Goal: Register for event/course

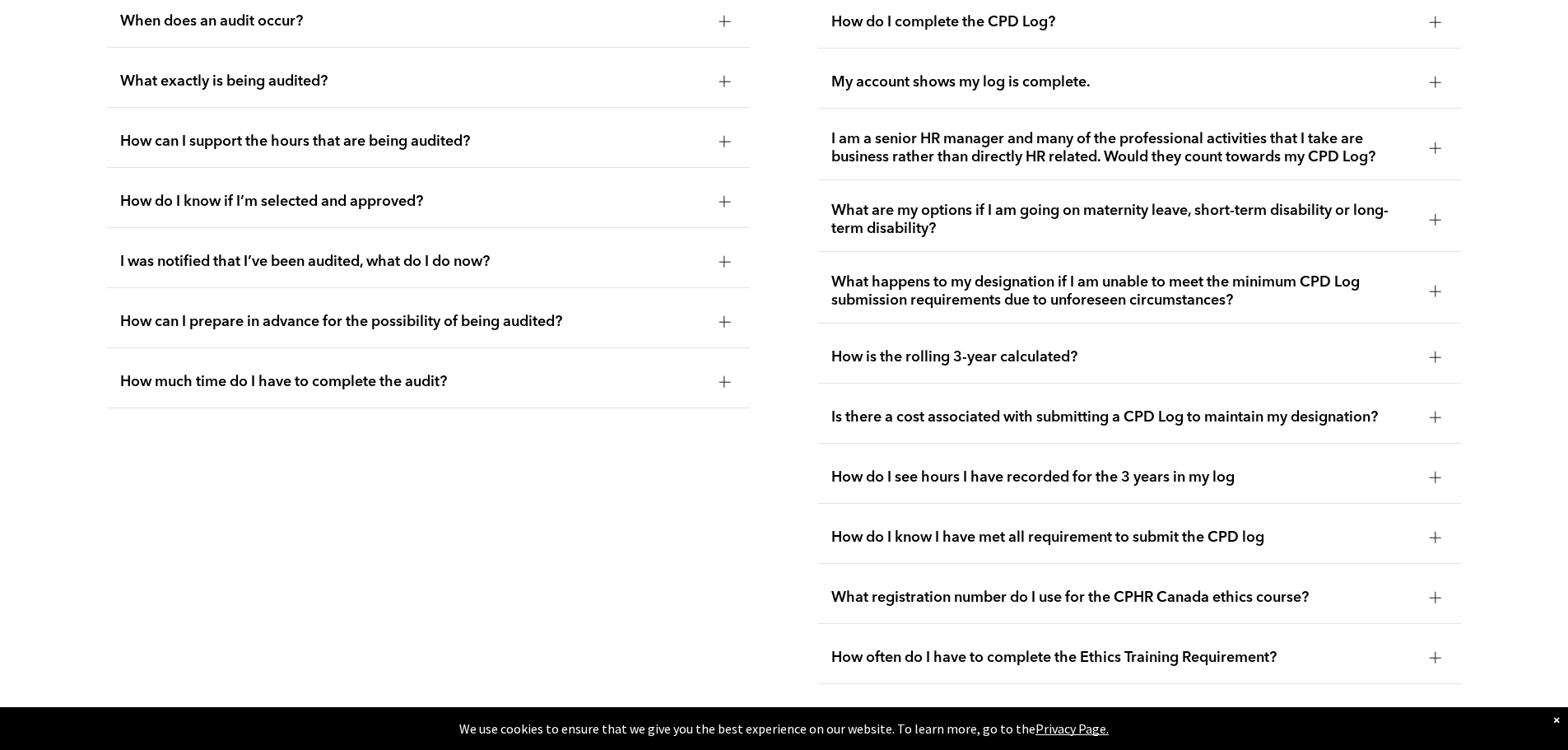
scroll to position [2985, 0]
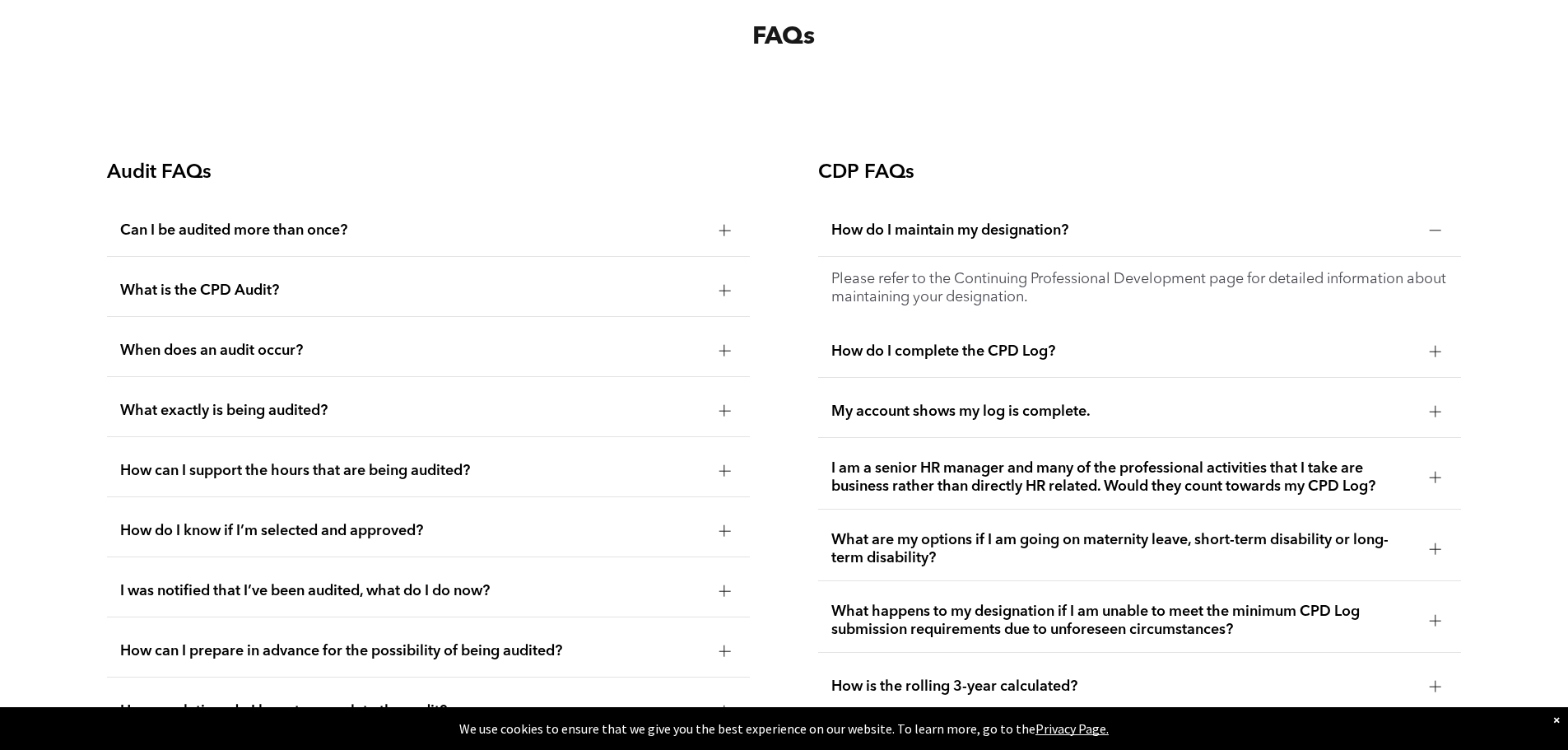
click at [1358, 496] on span "I am a senior HR manager and many of the professional activities that I take ar…" at bounding box center [1124, 477] width 585 height 37
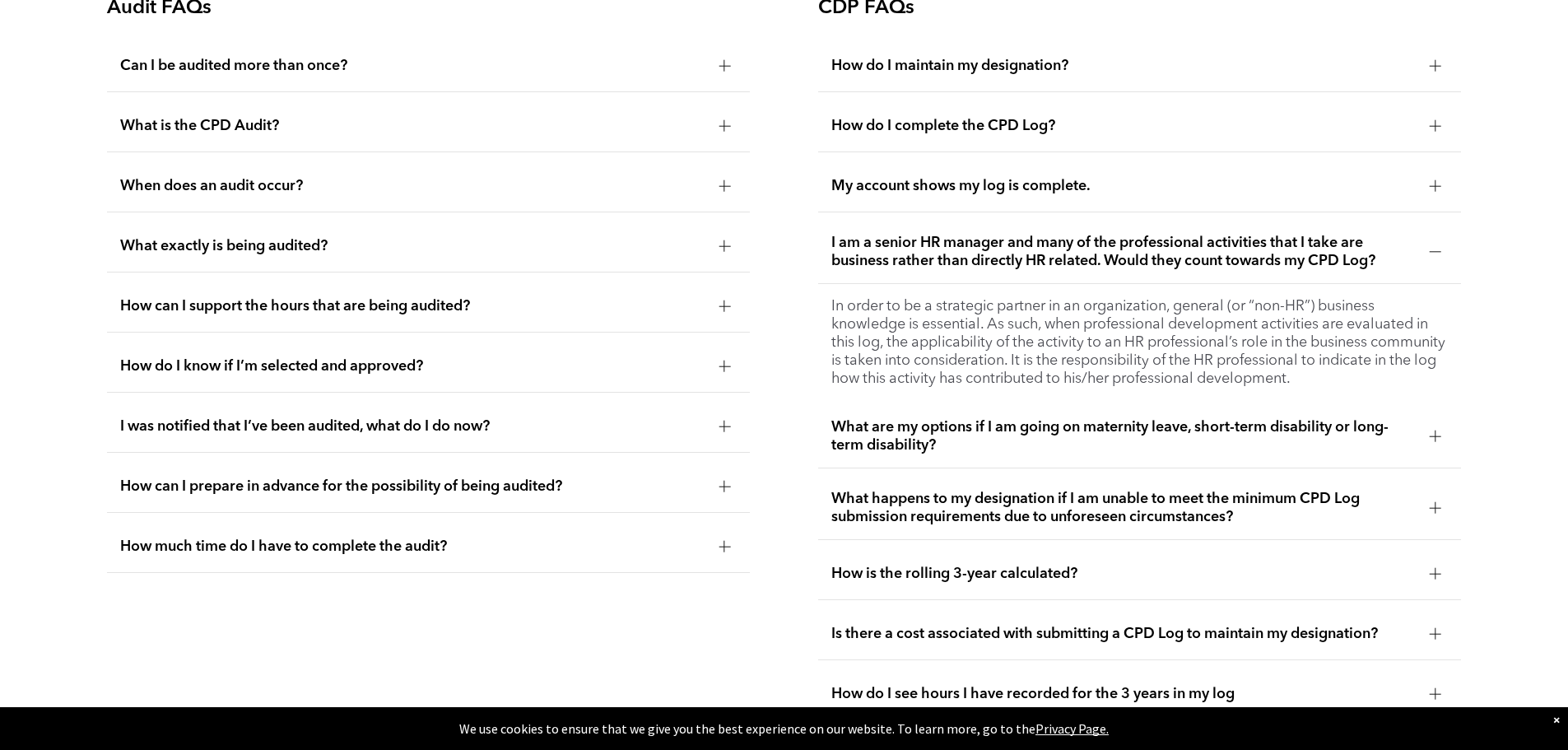
scroll to position [3232, 0]
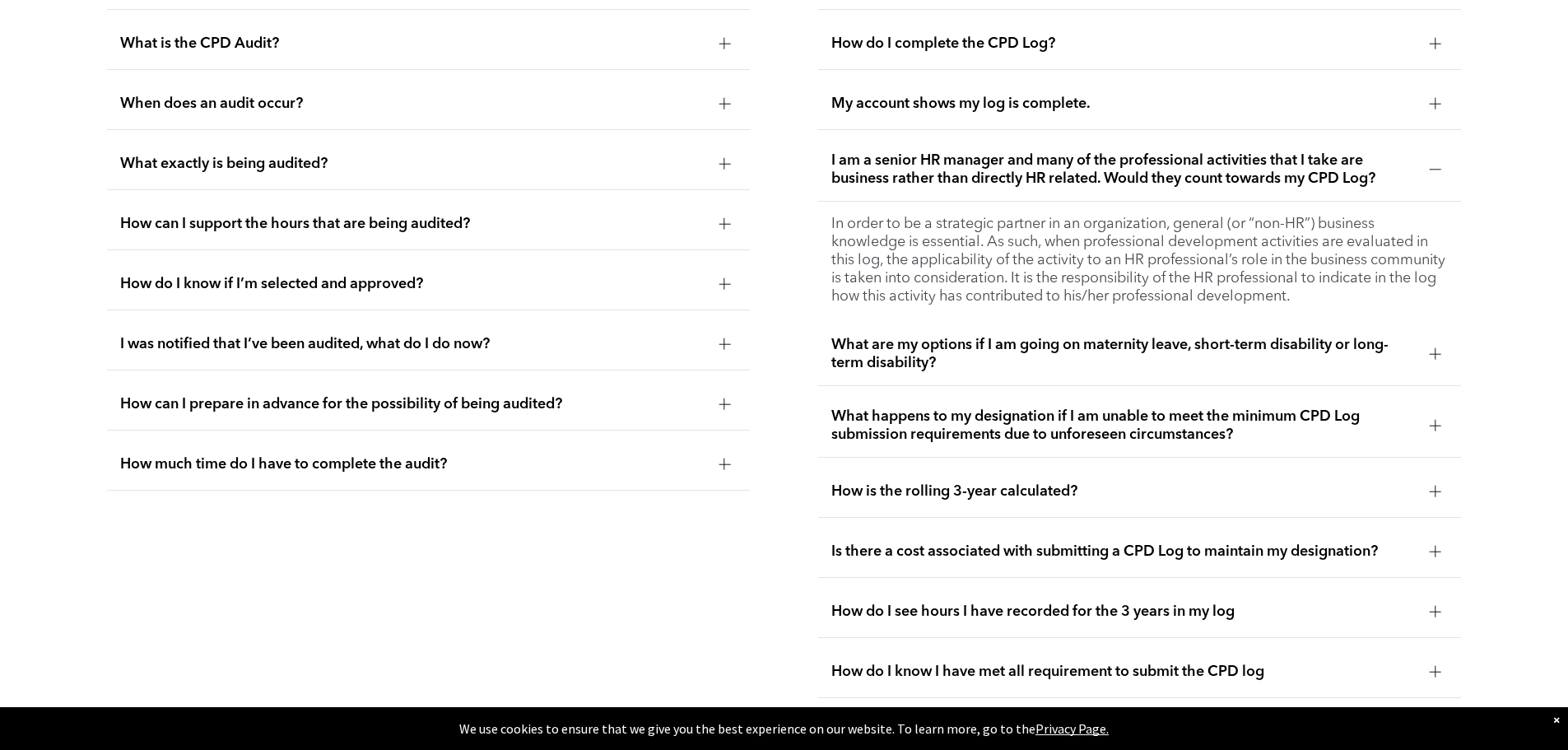
click at [1394, 501] on span "How is the rolling 3-year calculated?" at bounding box center [1124, 492] width 585 height 18
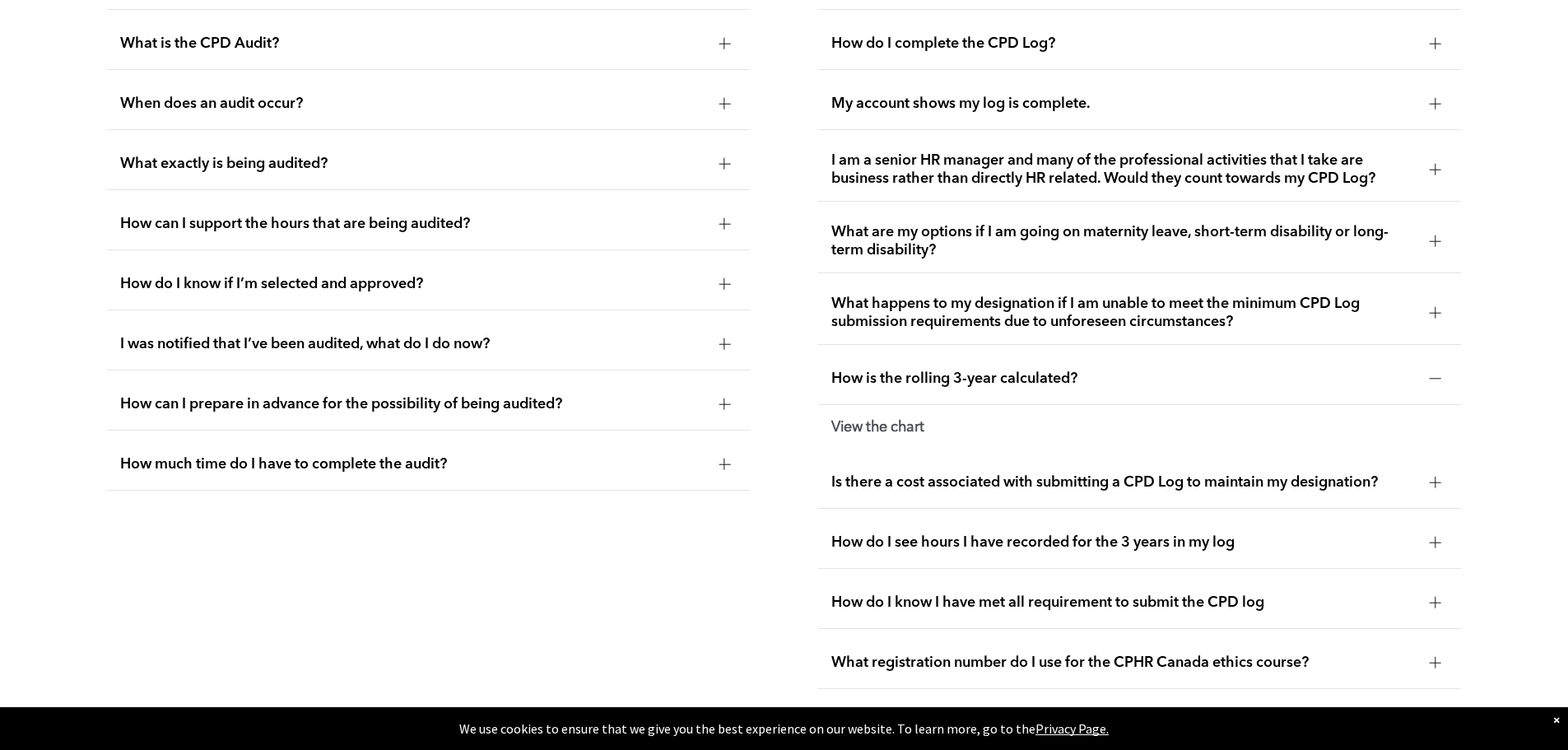
click at [882, 435] on strong "View the chart" at bounding box center [877, 428] width 93 height 15
click at [885, 435] on strong "View the chart" at bounding box center [877, 428] width 93 height 15
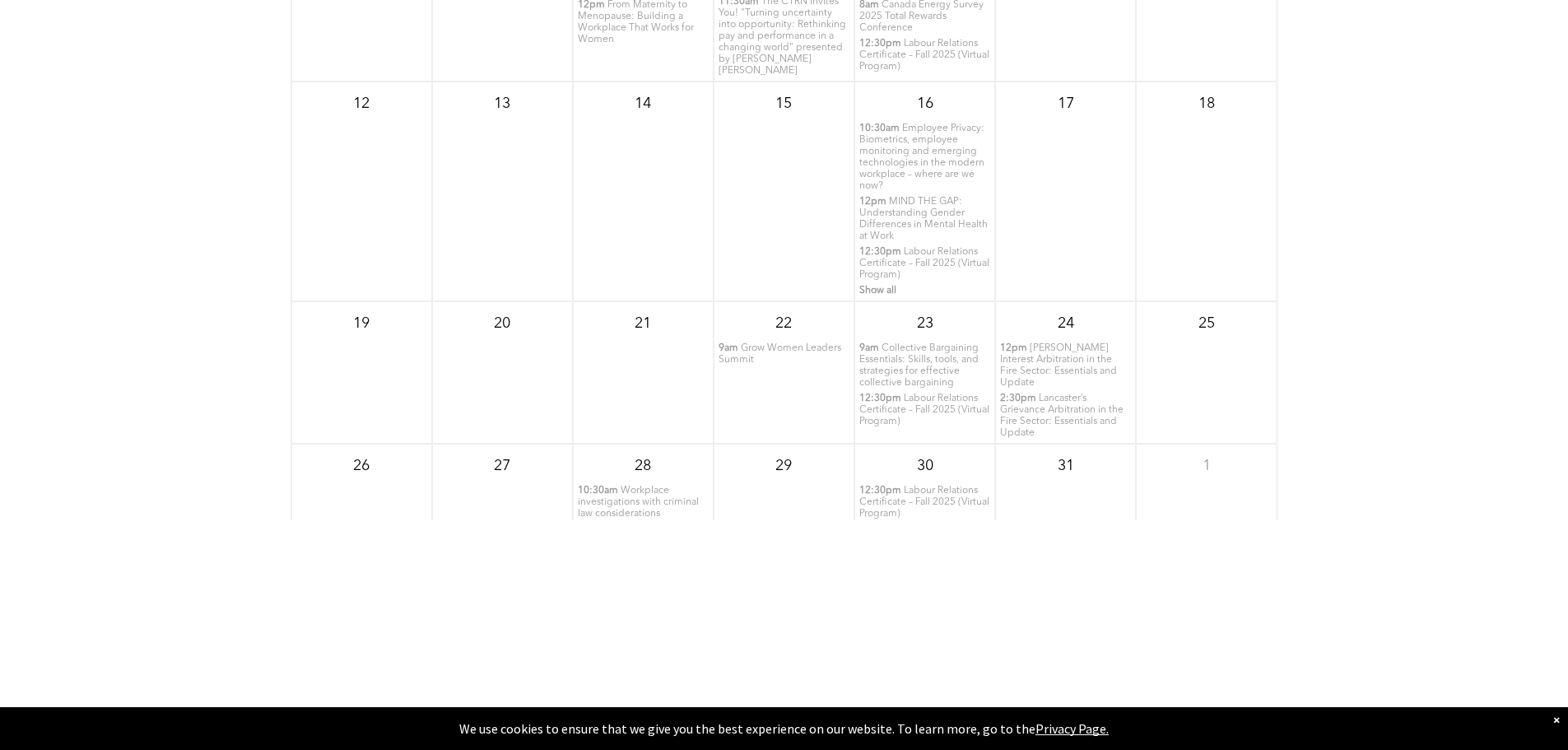
scroll to position [2326, 0]
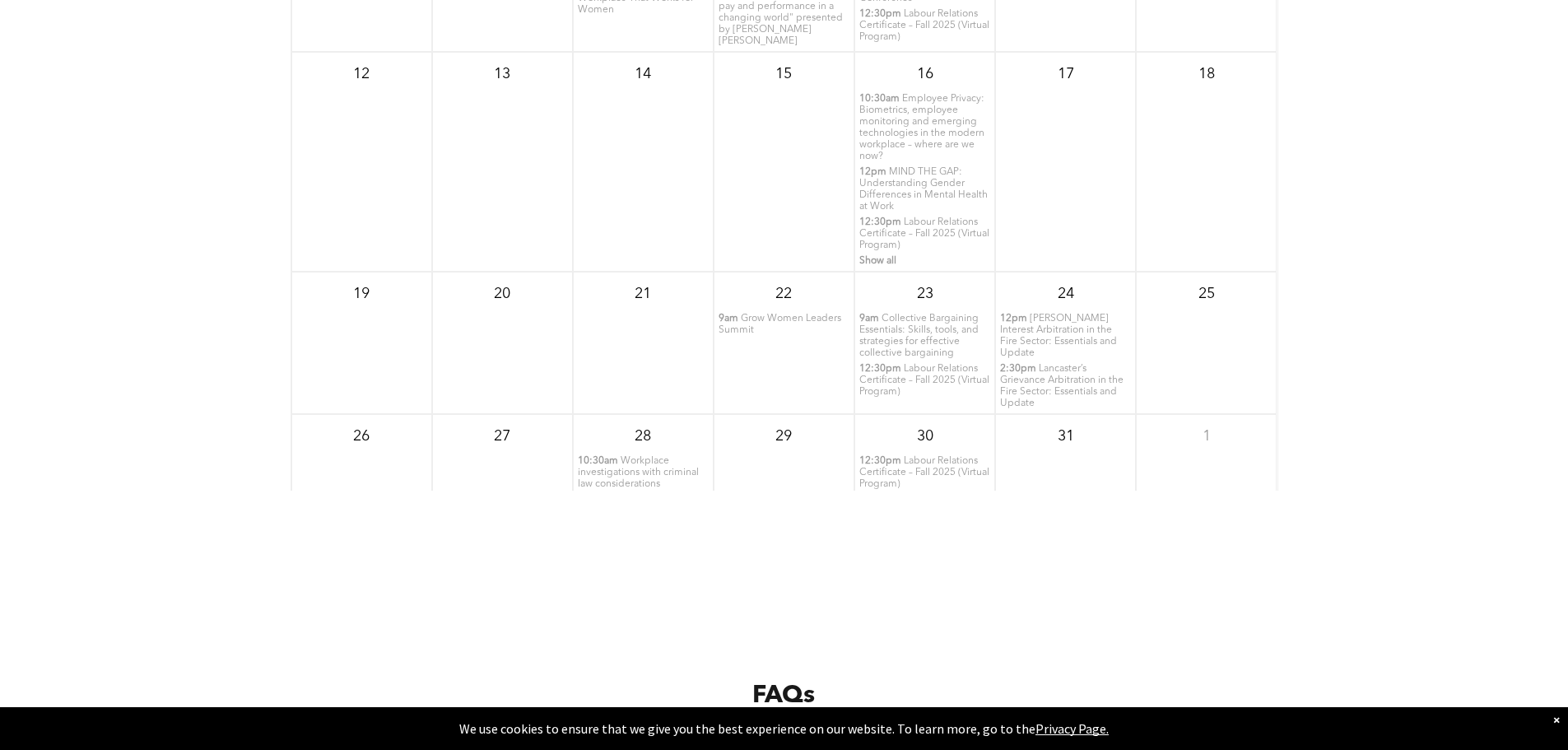
click at [604, 467] on span "10:30am" at bounding box center [598, 461] width 40 height 11
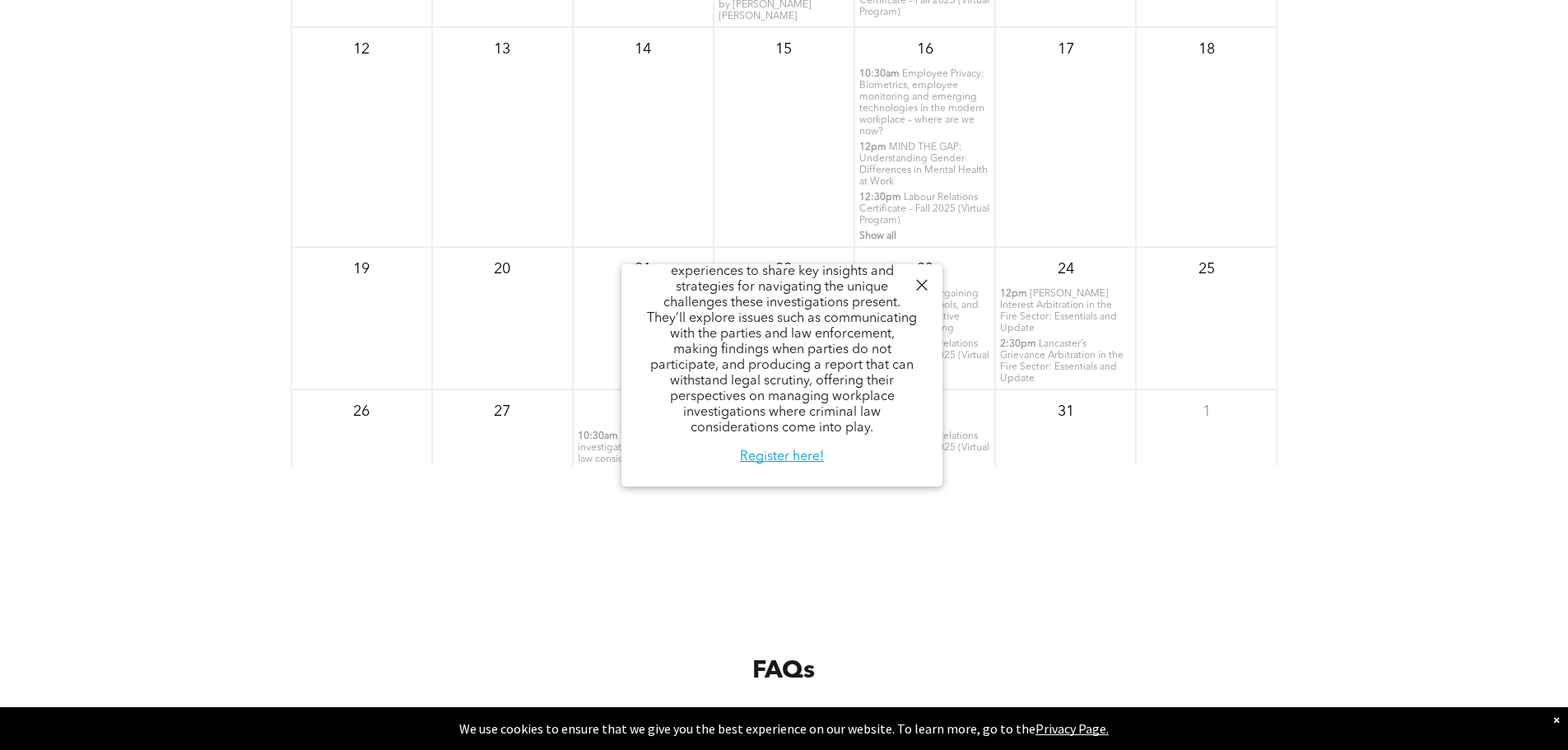
scroll to position [2243, 0]
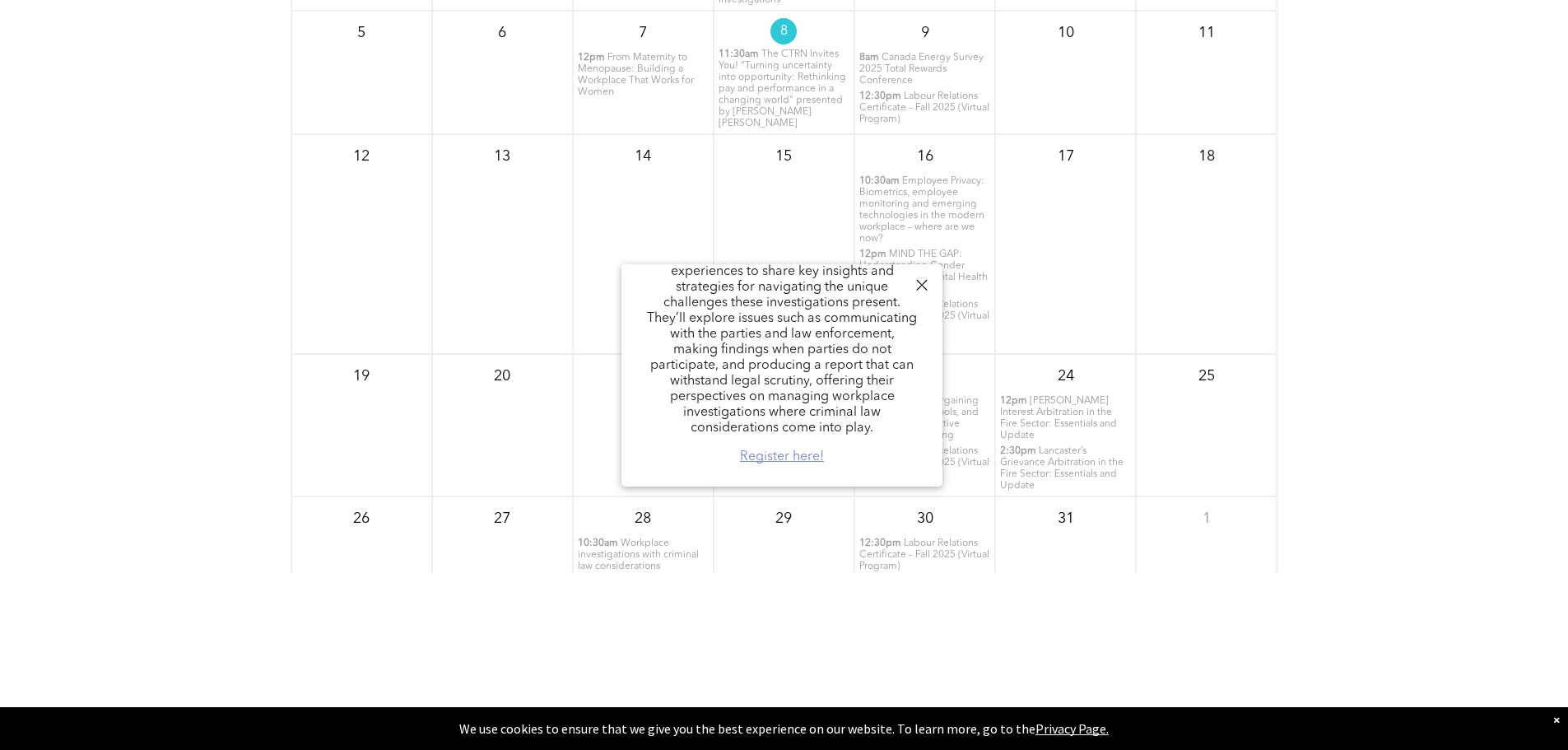
click at [802, 462] on link "Register here!" at bounding box center [782, 457] width 84 height 13
click at [923, 281] on div at bounding box center [922, 286] width 23 height 23
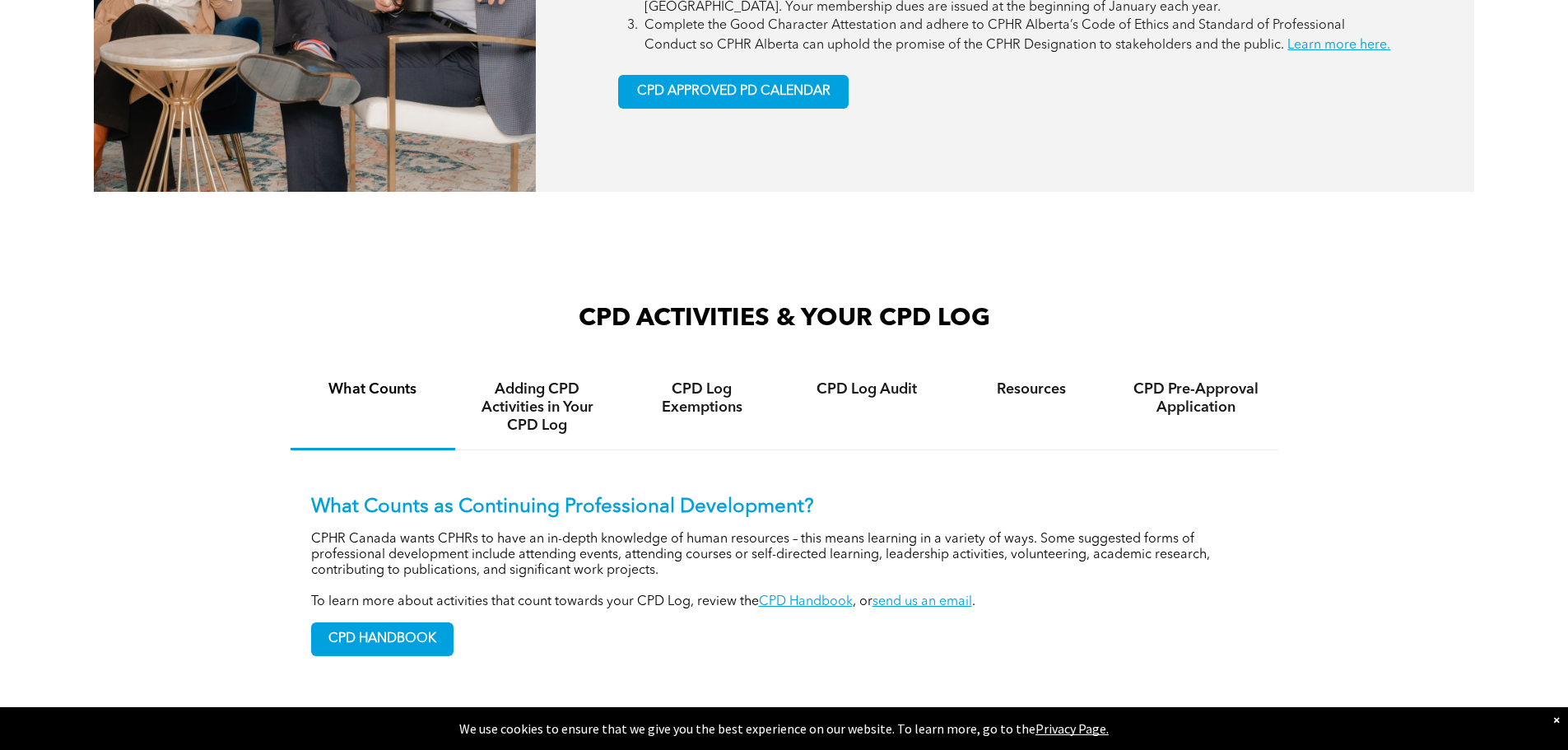
scroll to position [1090, 0]
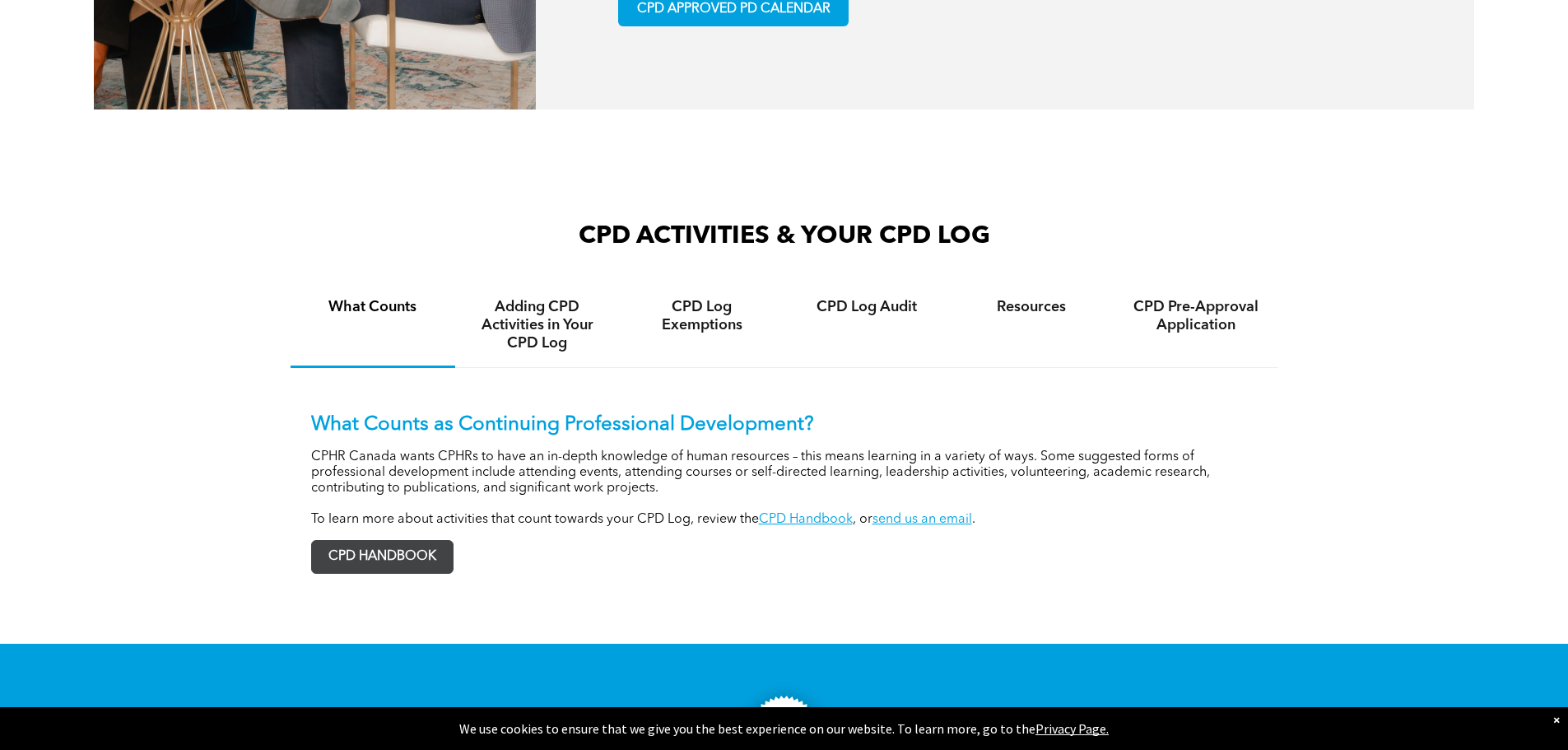
click at [348, 573] on span "CPD HANDBOOK" at bounding box center [382, 557] width 141 height 32
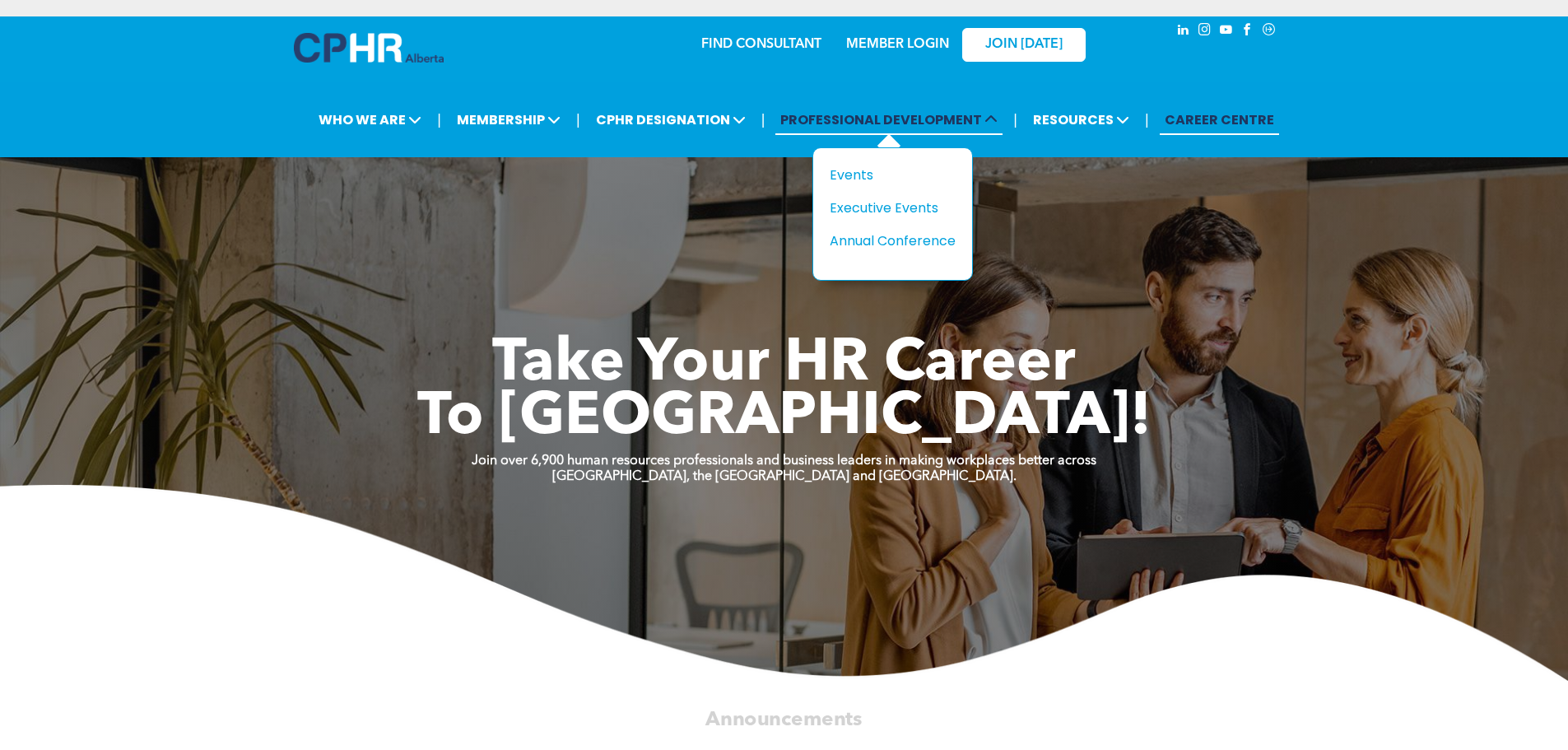
click at [842, 124] on span "PROFESSIONAL DEVELOPMENT" at bounding box center [890, 119] width 227 height 30
click at [855, 172] on div "Events" at bounding box center [886, 175] width 114 height 21
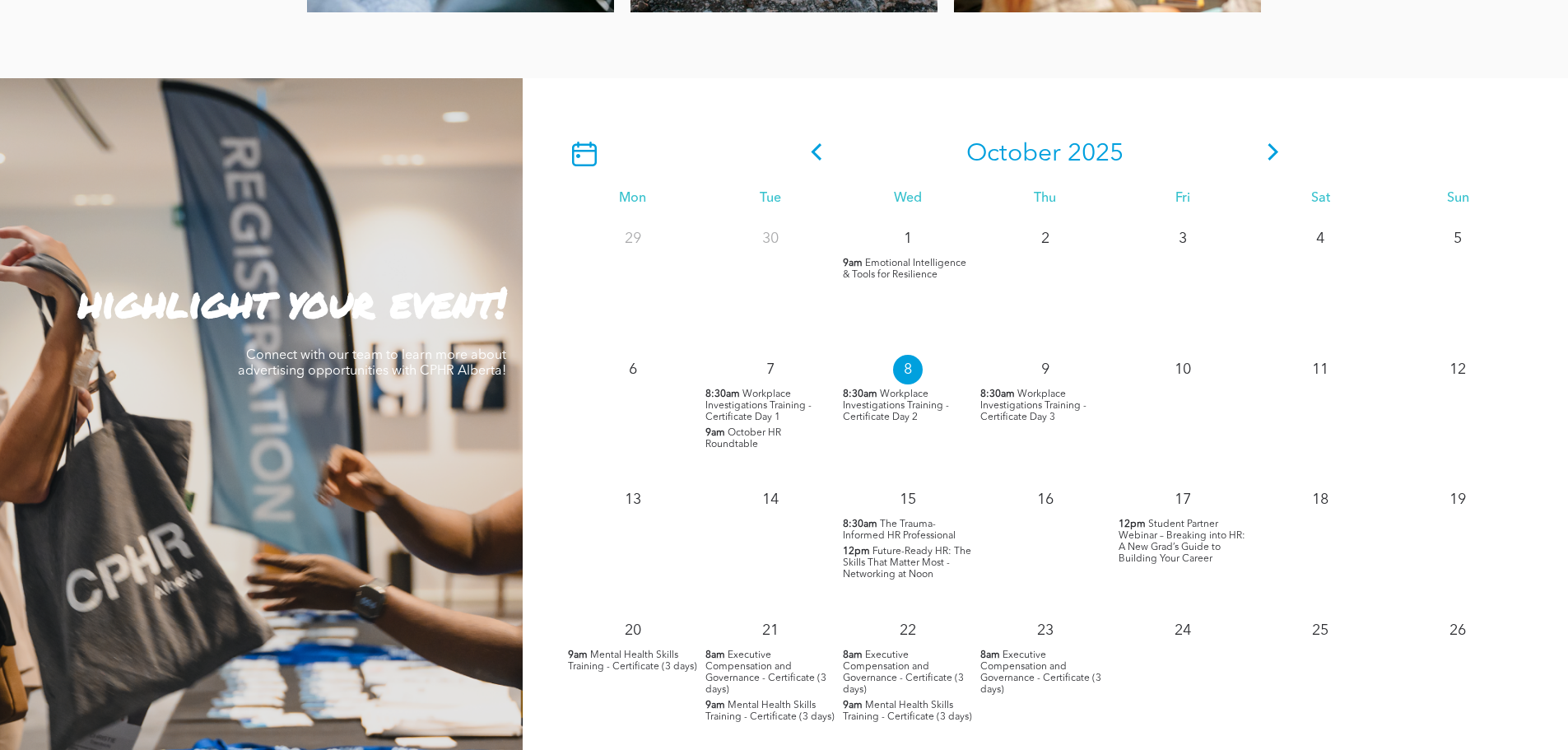
scroll to position [1482, 0]
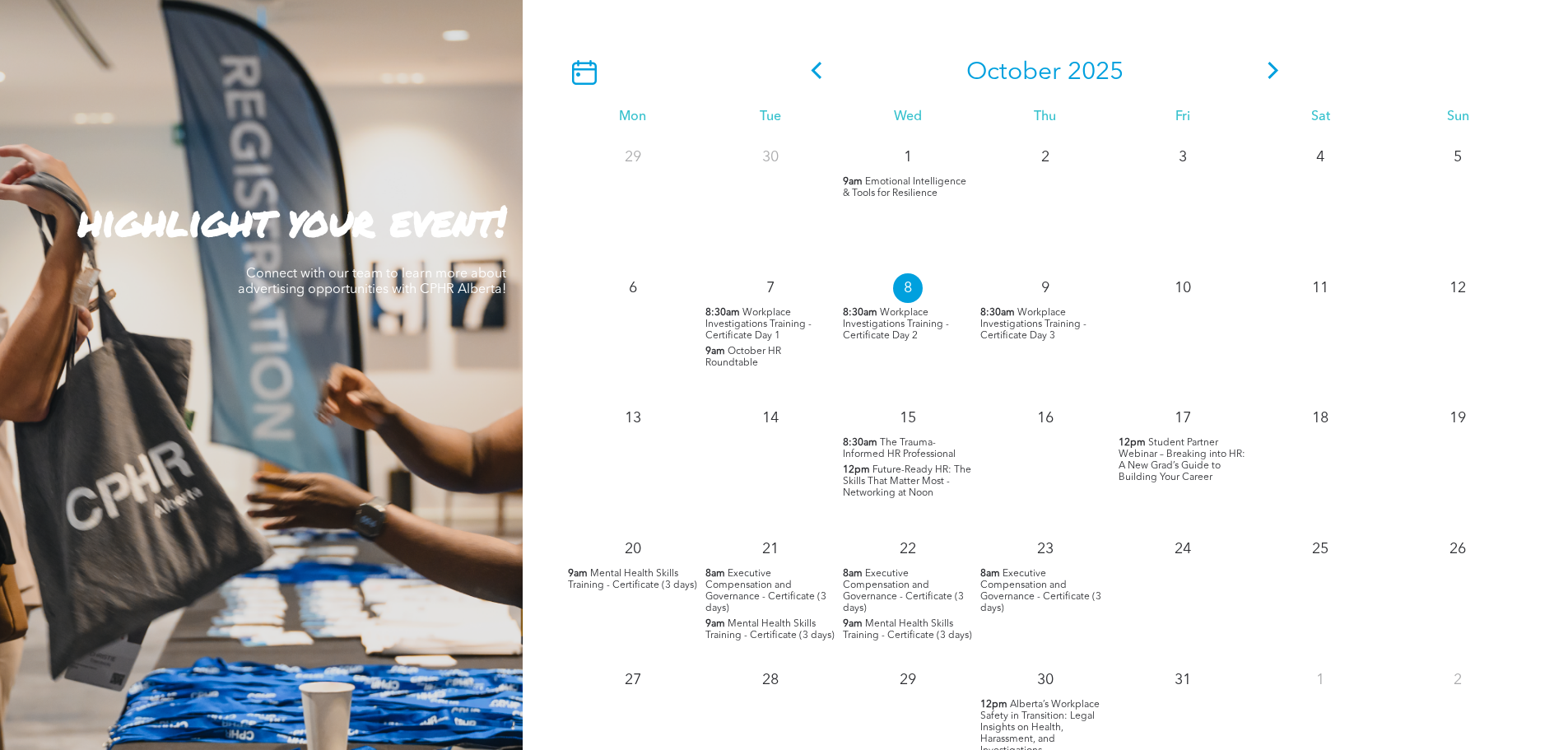
click at [1173, 443] on span "Student Partner Webinar – Breaking into HR: A New Grad’s Guide to Building Your…" at bounding box center [1182, 460] width 127 height 44
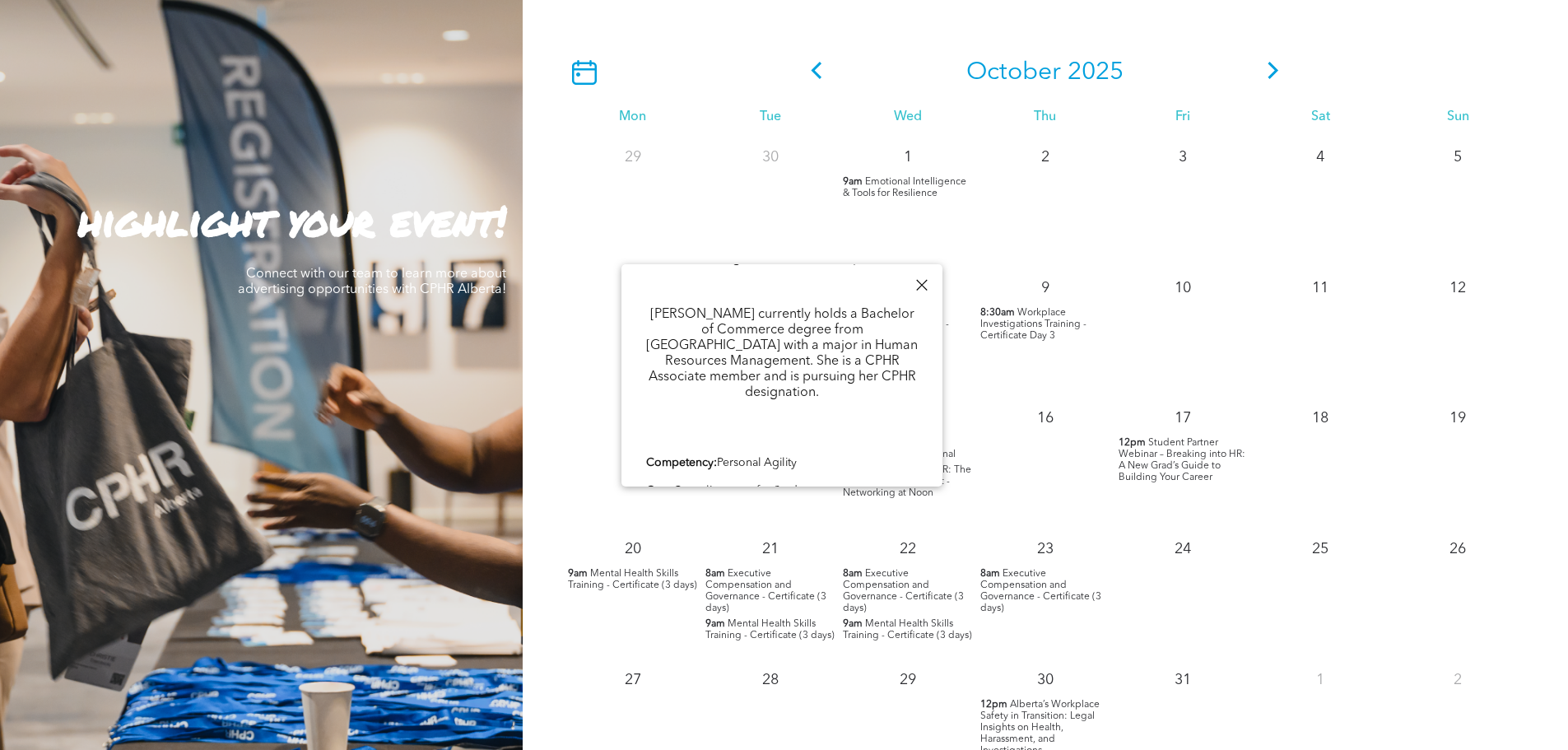
scroll to position [948, 0]
click at [694, 511] on link "Register Here" at bounding box center [681, 517] width 70 height 11
click at [1203, 515] on div "17 12pm Student Partner Webinar – Breaking into HR: A New Grad’s Guide to Build…" at bounding box center [1184, 461] width 137 height 131
drag, startPoint x: 661, startPoint y: 284, endPoint x: 902, endPoint y: 470, distance: 304.4
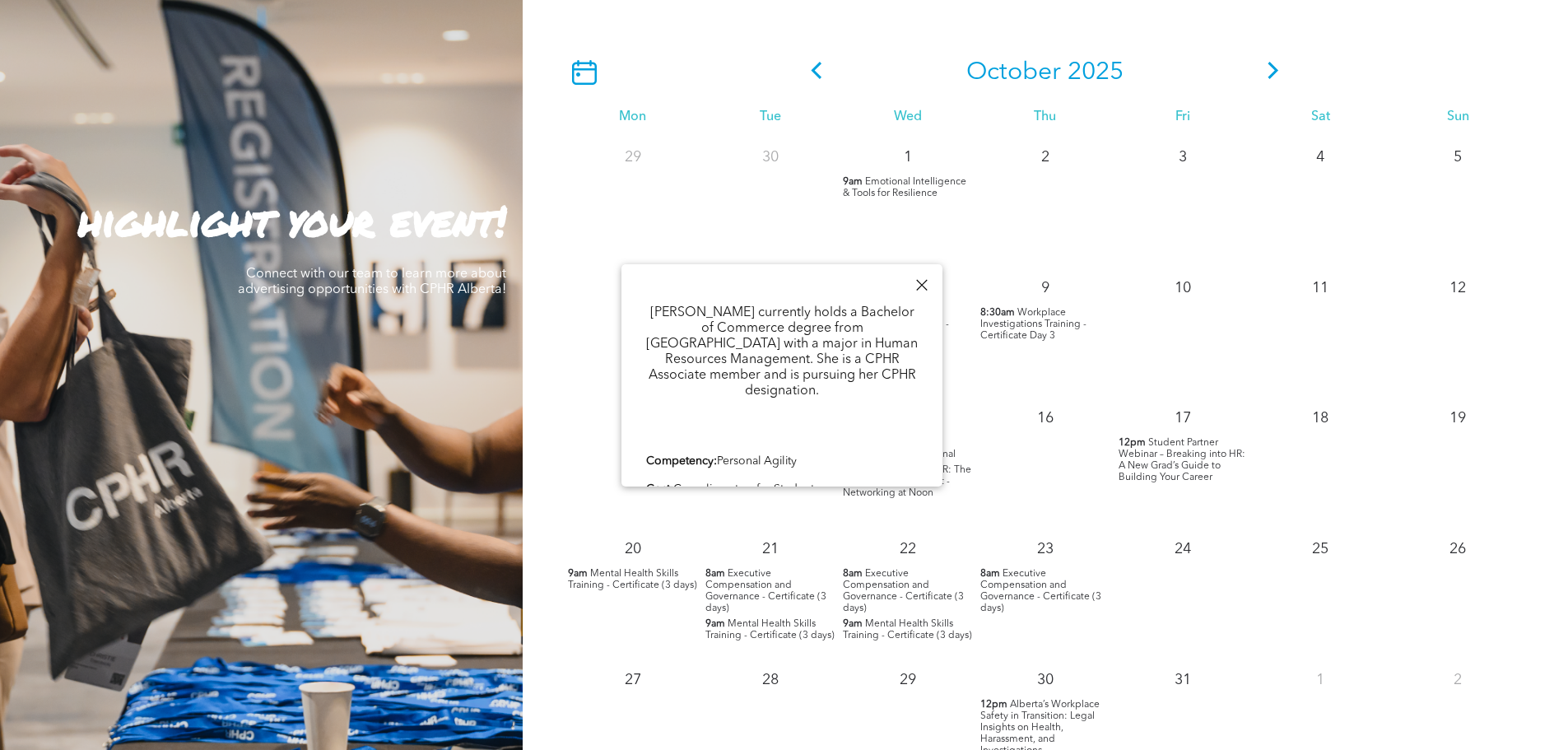
copy div "Student Partner Webinar – Breaking into HR: A New Grad’s Guide to Building Your…"
click at [817, 523] on div "14" at bounding box center [770, 461] width 137 height 131
click at [927, 285] on div at bounding box center [922, 286] width 23 height 23
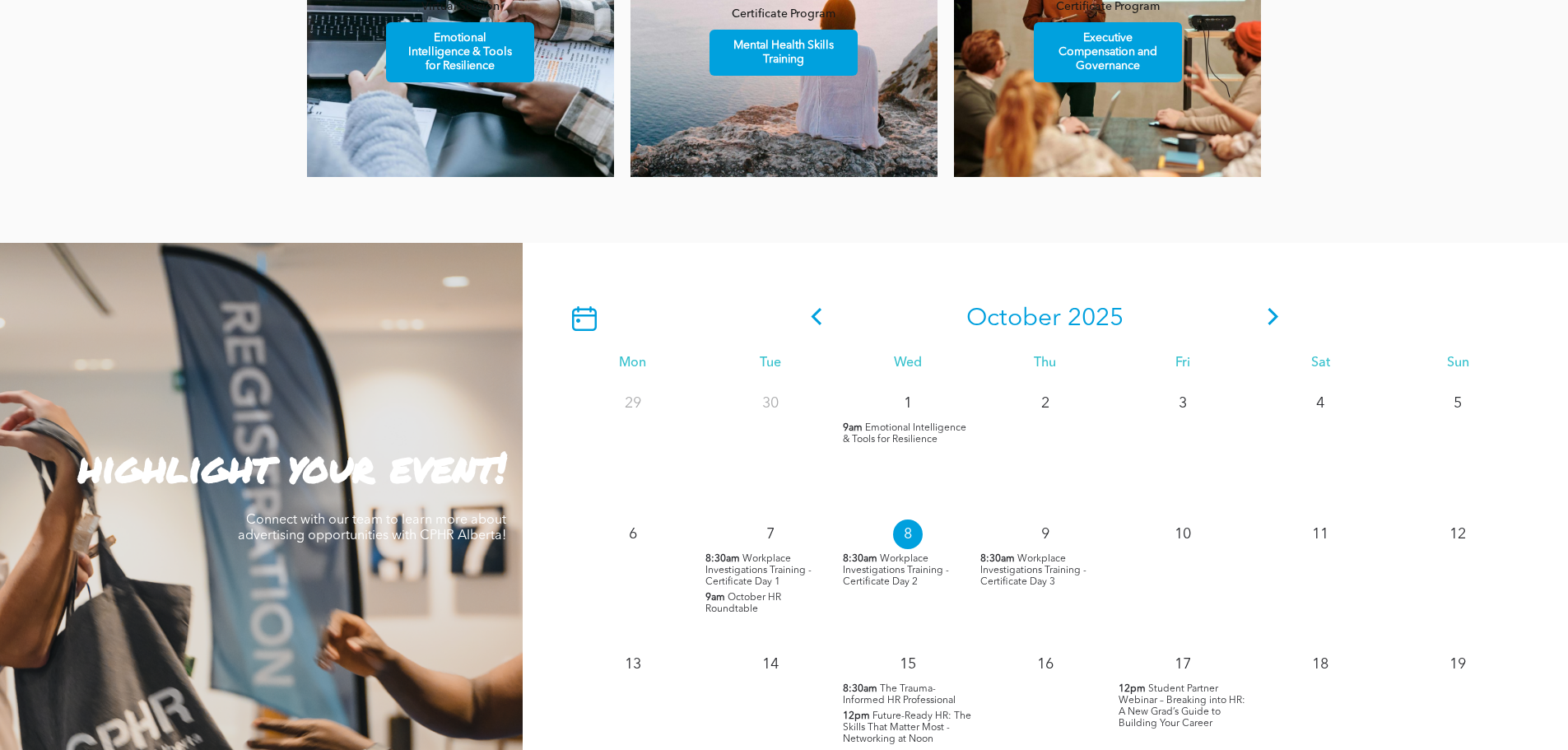
scroll to position [1236, 0]
click at [1278, 319] on icon at bounding box center [1274, 318] width 24 height 17
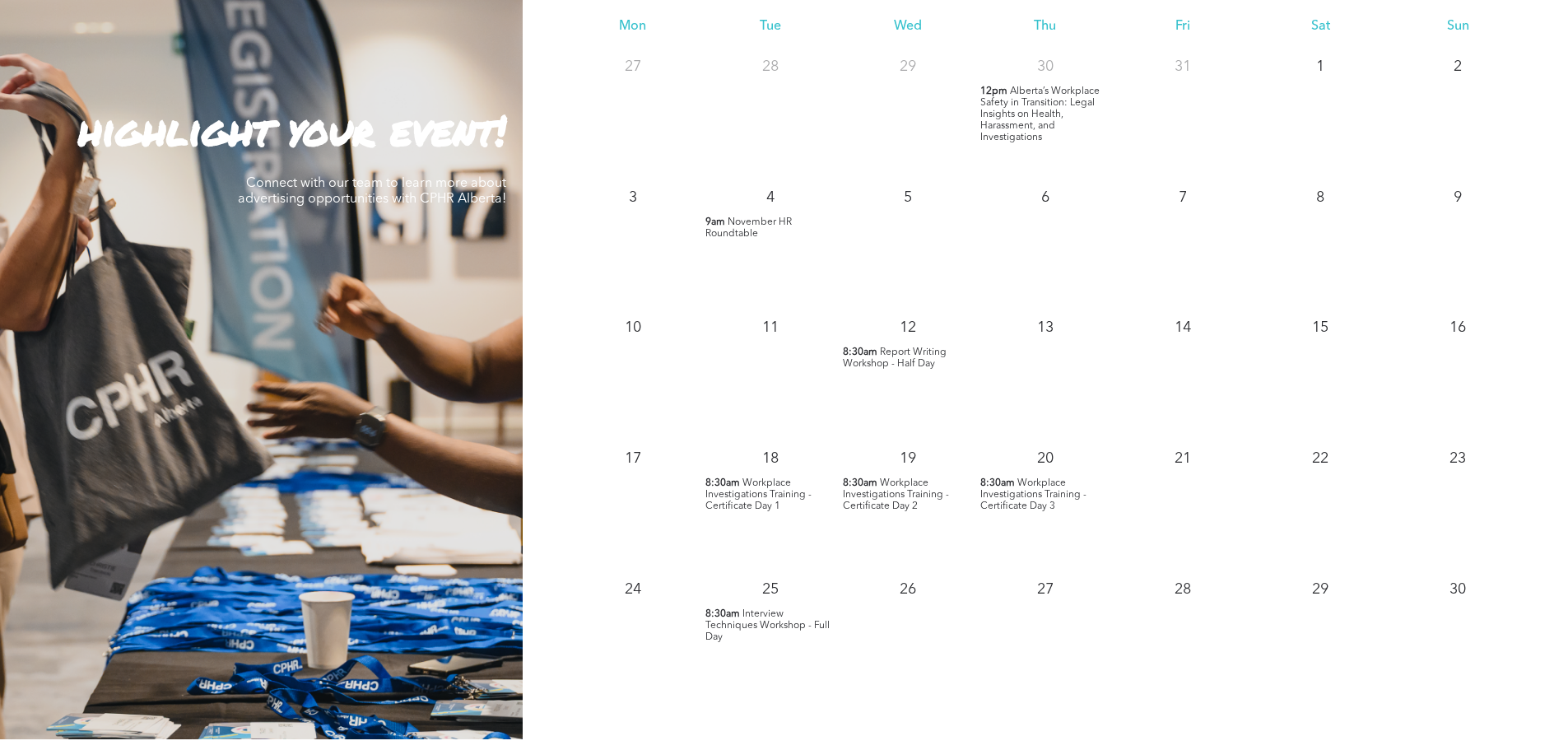
scroll to position [1318, 0]
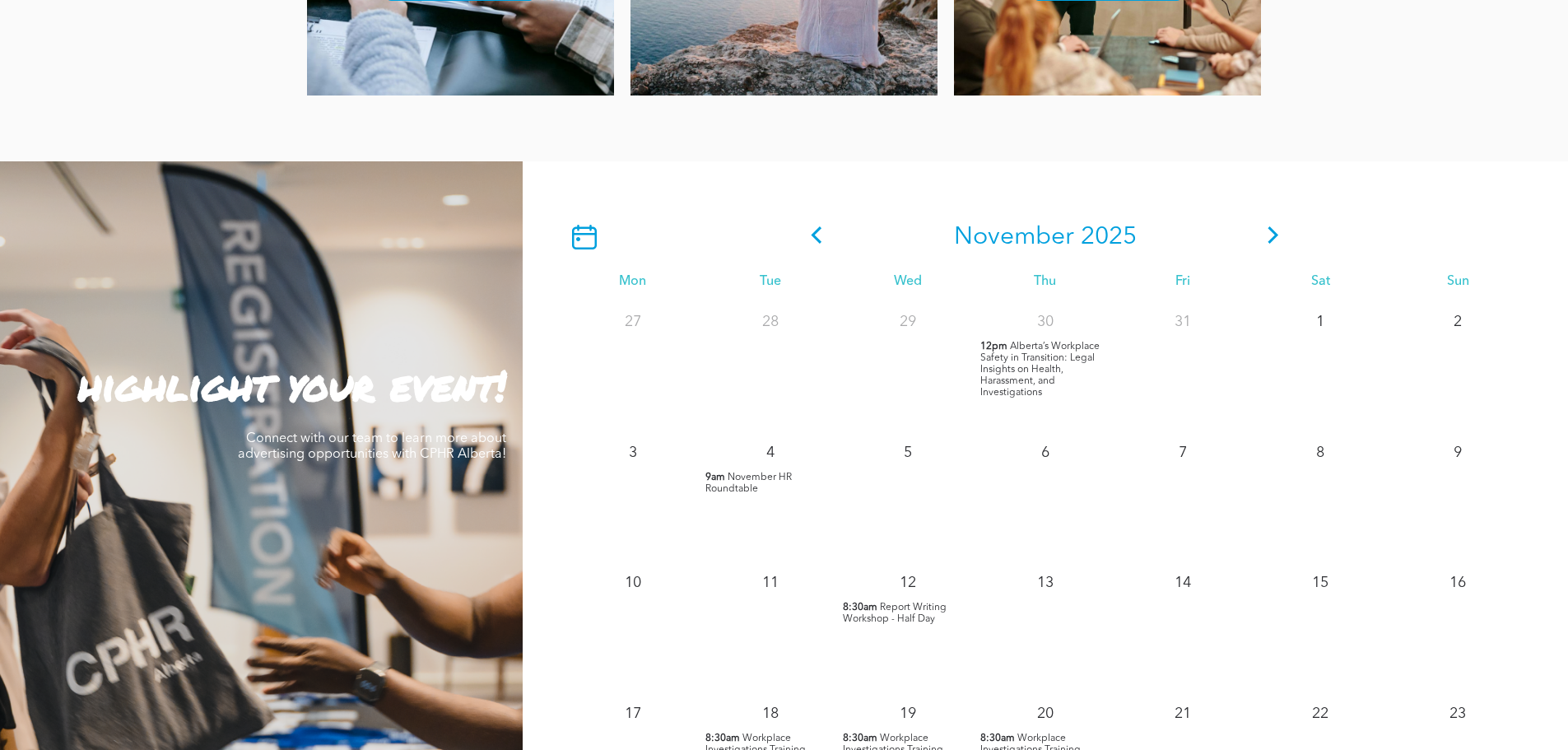
click at [1262, 236] on icon at bounding box center [1274, 235] width 24 height 17
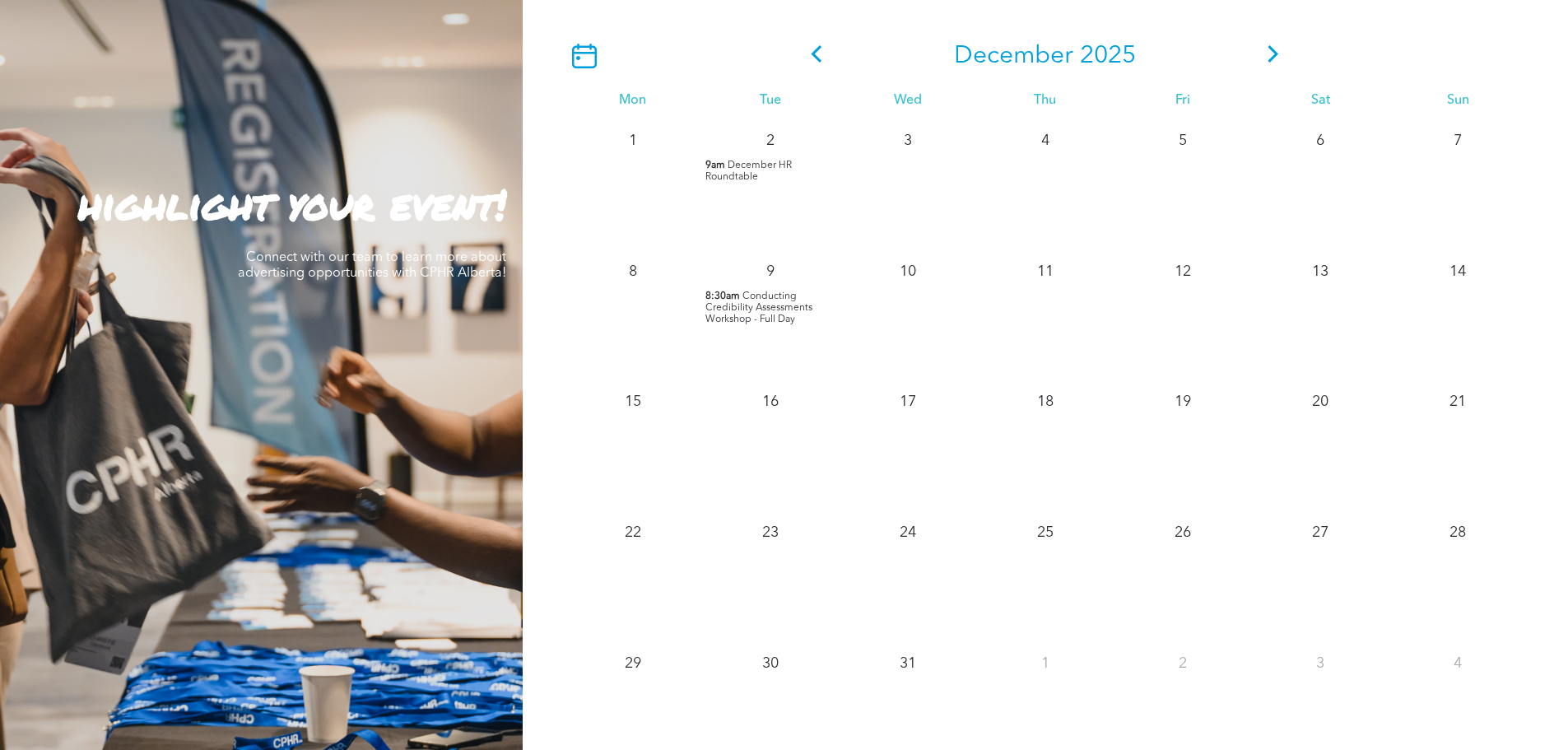
scroll to position [1400, 0]
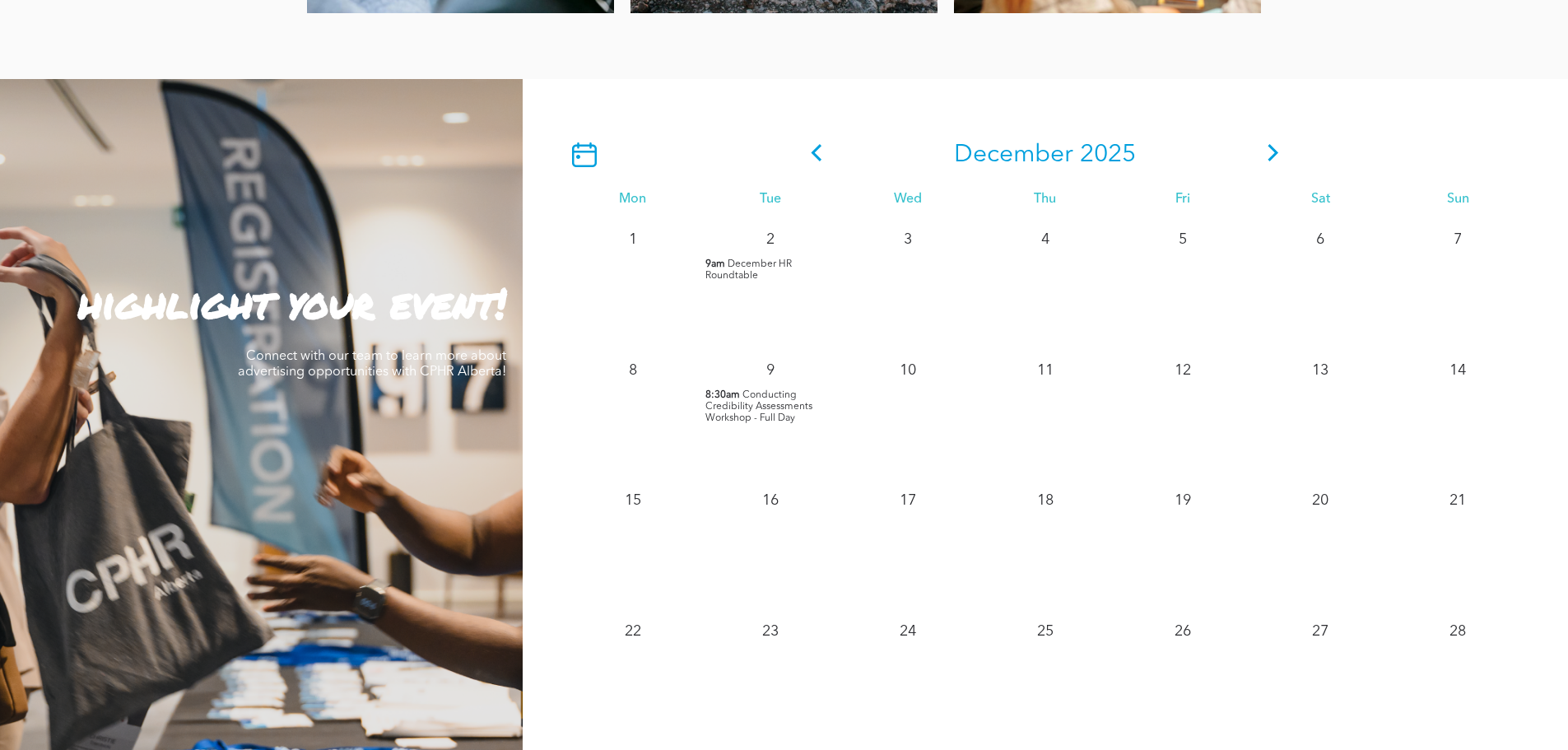
click at [777, 412] on span "Conducting Credibility Assessments Workshop - Full Day" at bounding box center [759, 406] width 107 height 33
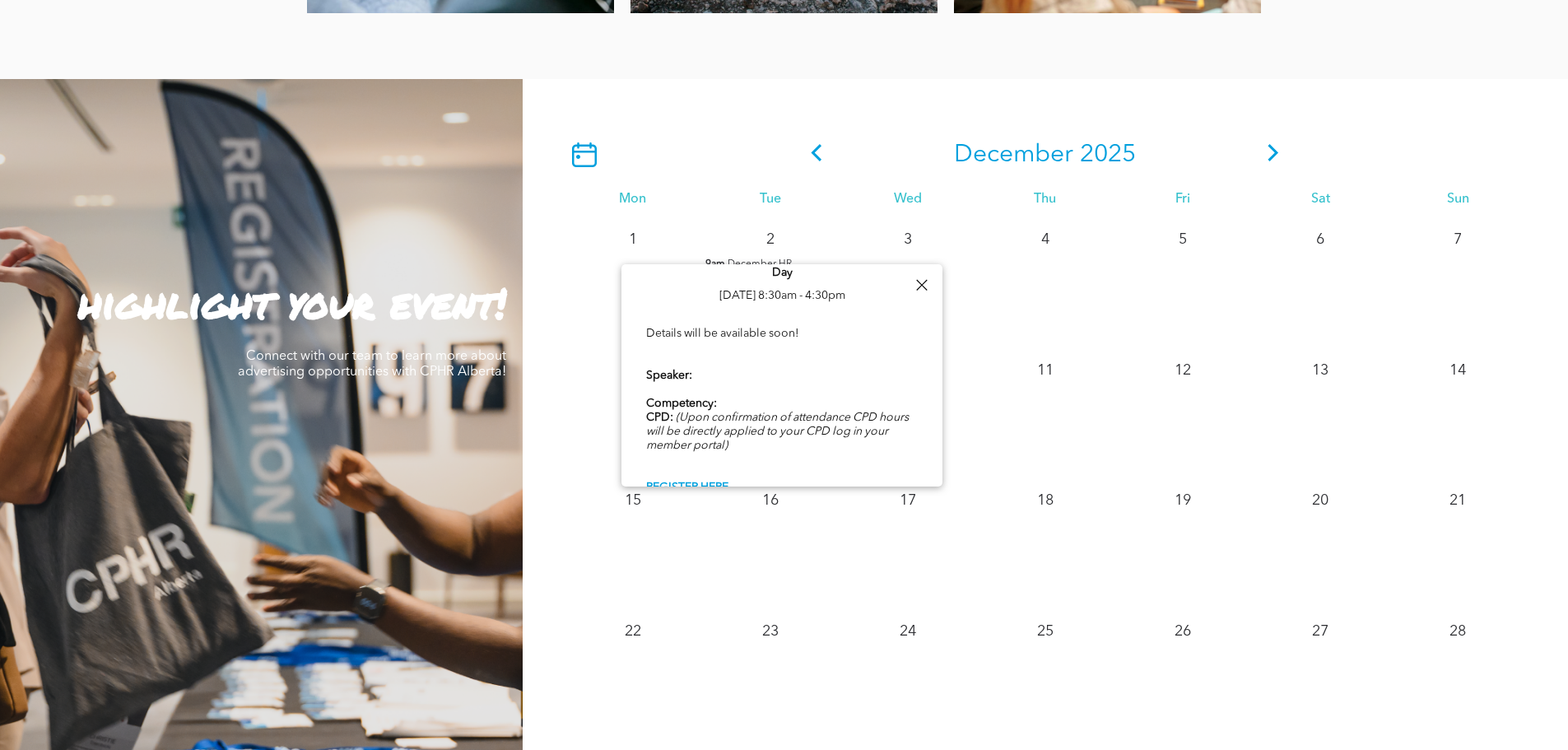
scroll to position [57, 0]
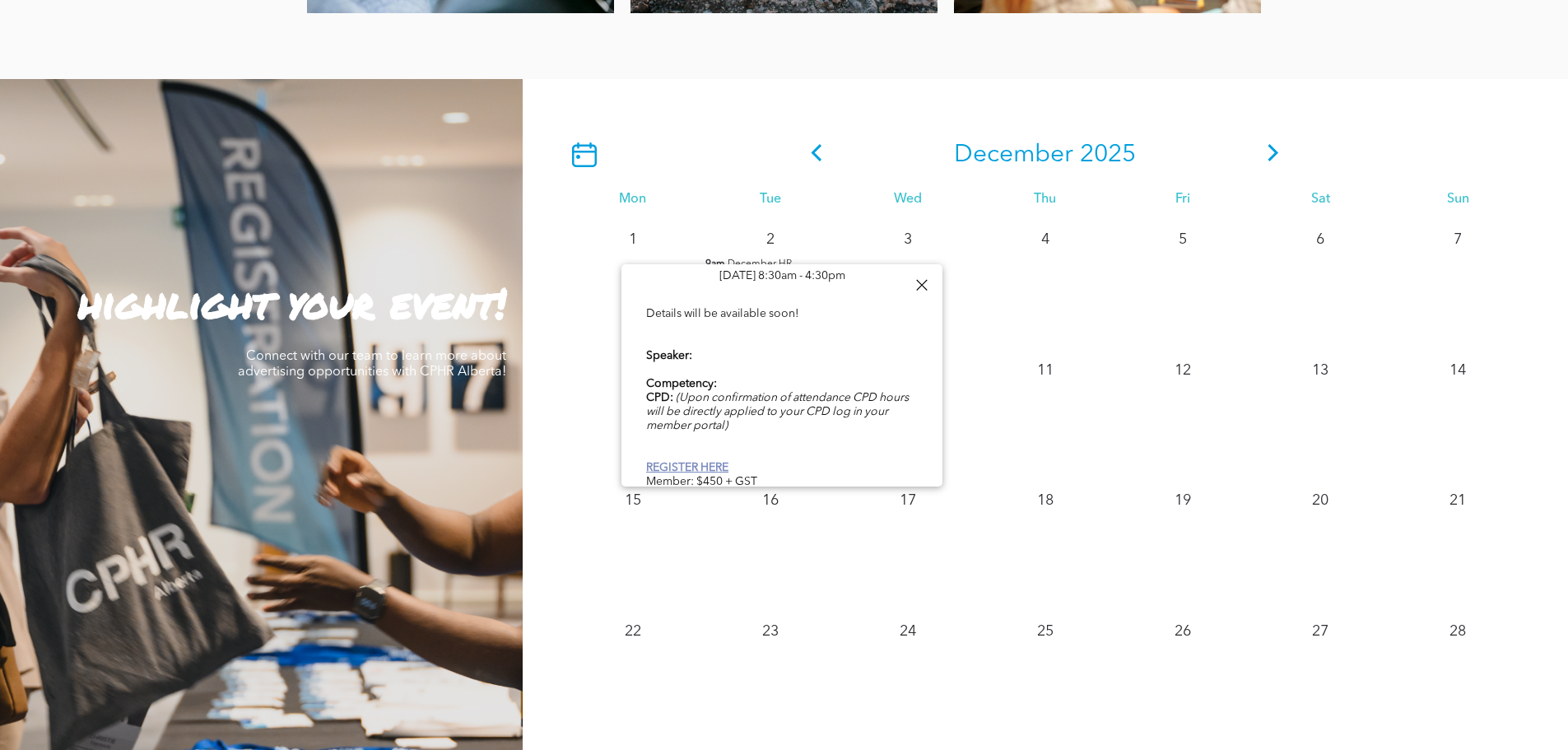
click at [706, 462] on link "REGISTER HERE" at bounding box center [688, 468] width 83 height 11
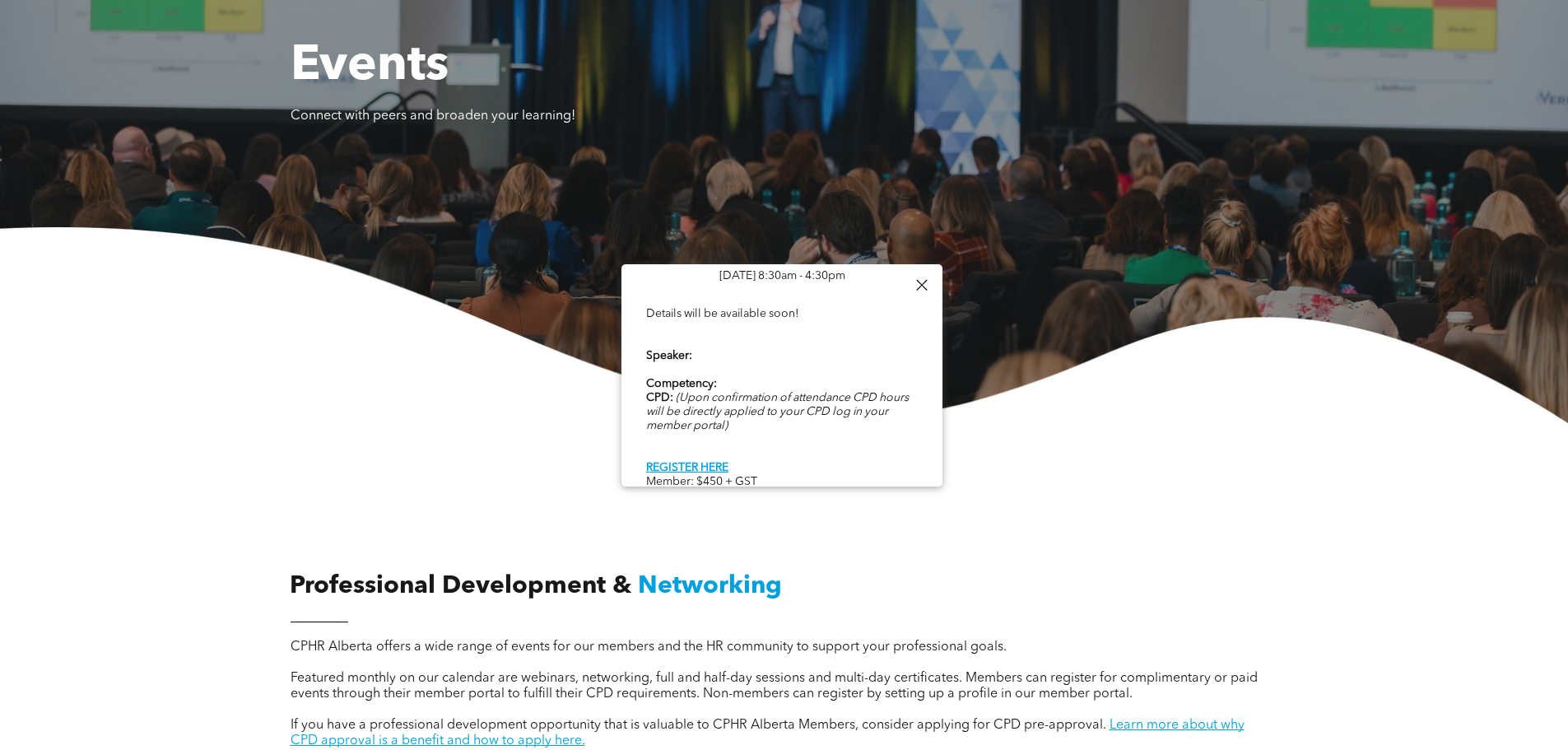
scroll to position [247, 0]
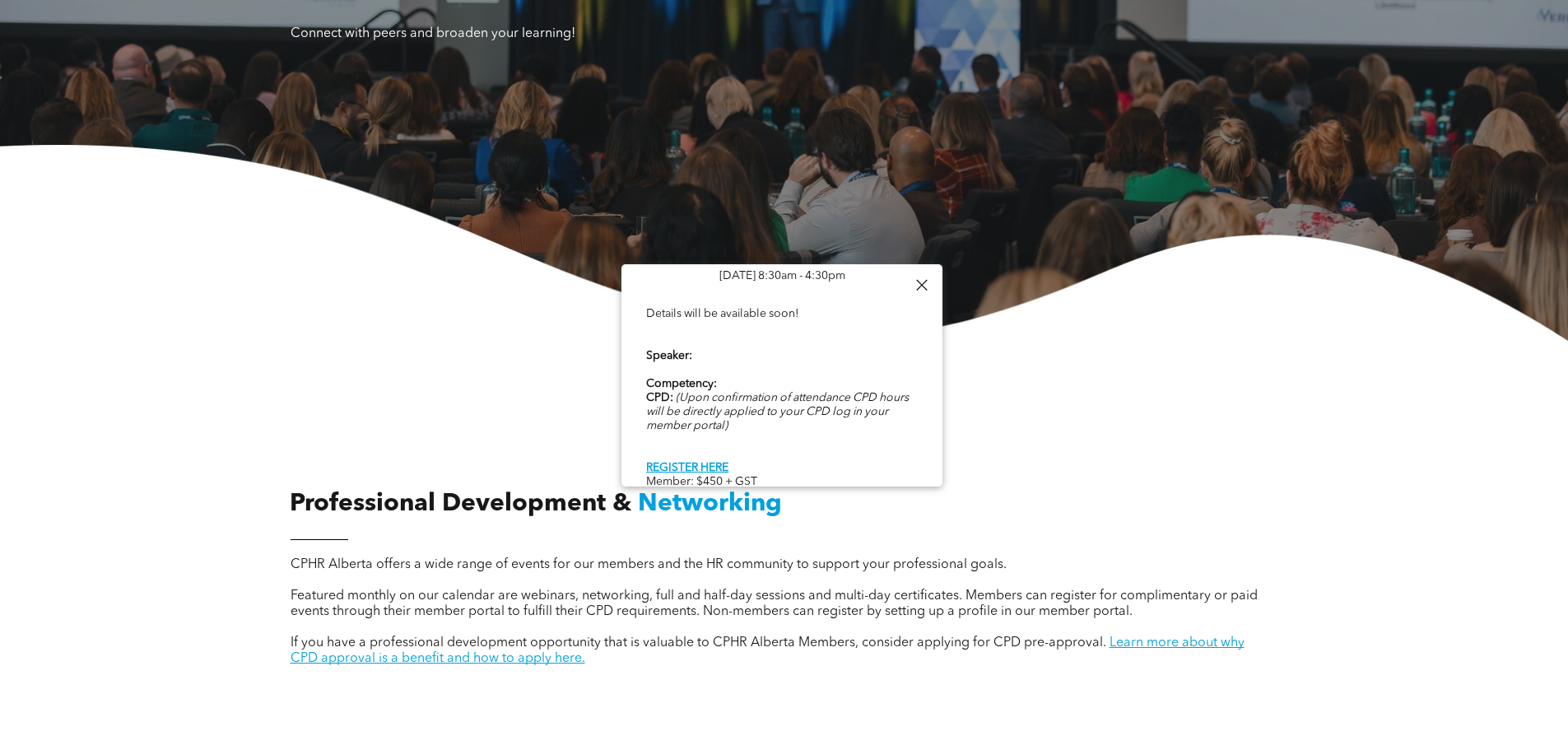
click at [921, 280] on div at bounding box center [922, 286] width 23 height 23
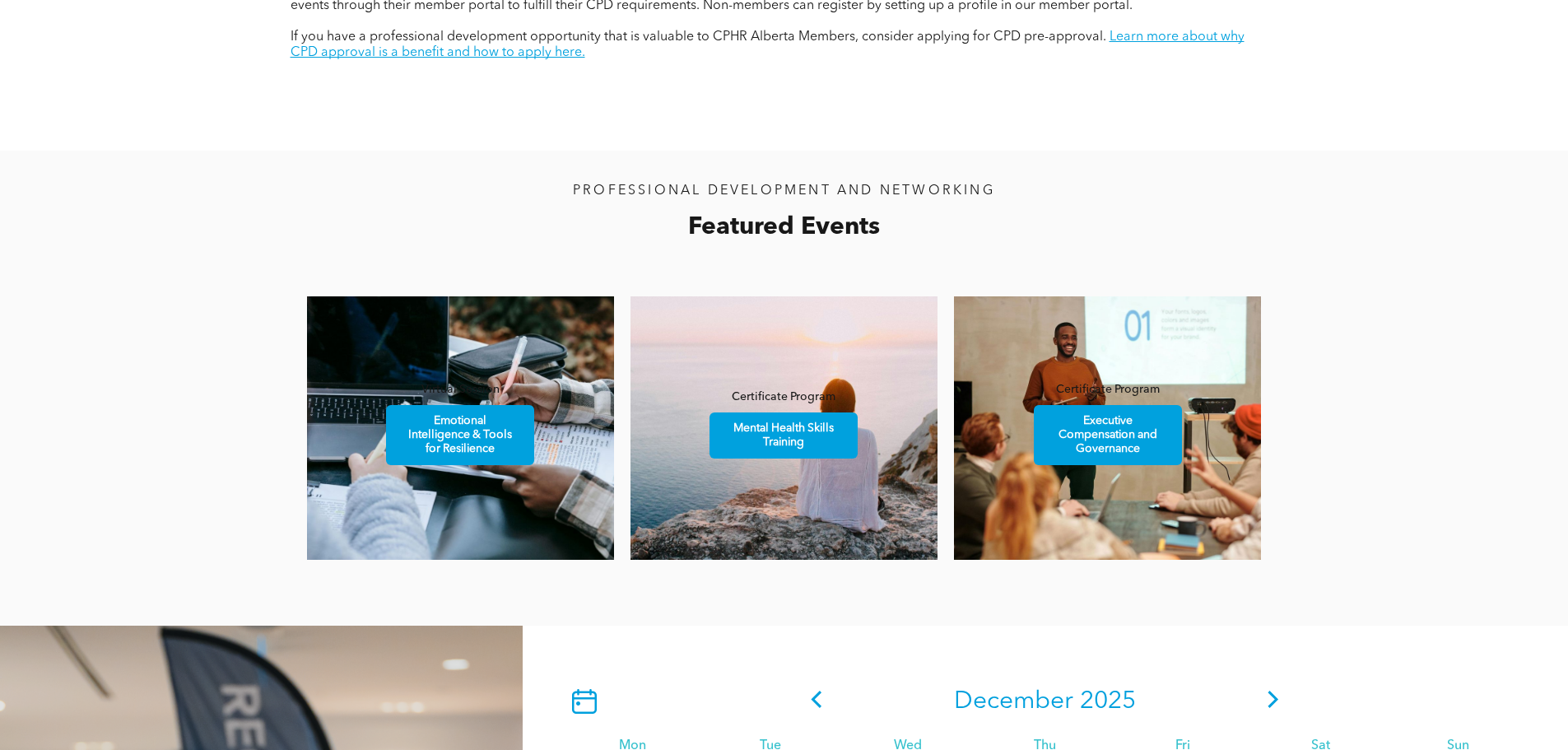
scroll to position [906, 0]
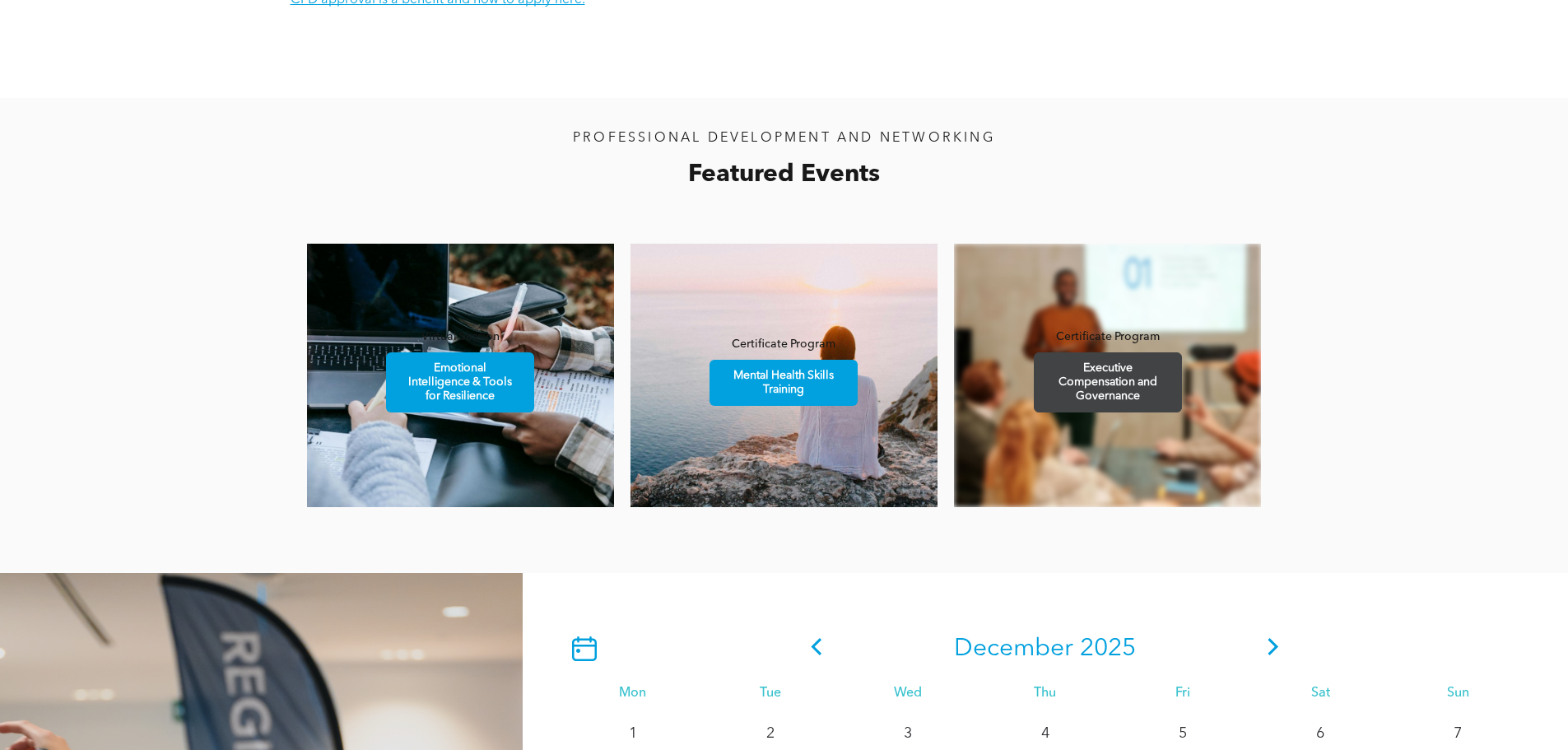
click at [1058, 380] on span "Executive Compensation and Governance" at bounding box center [1108, 383] width 143 height 58
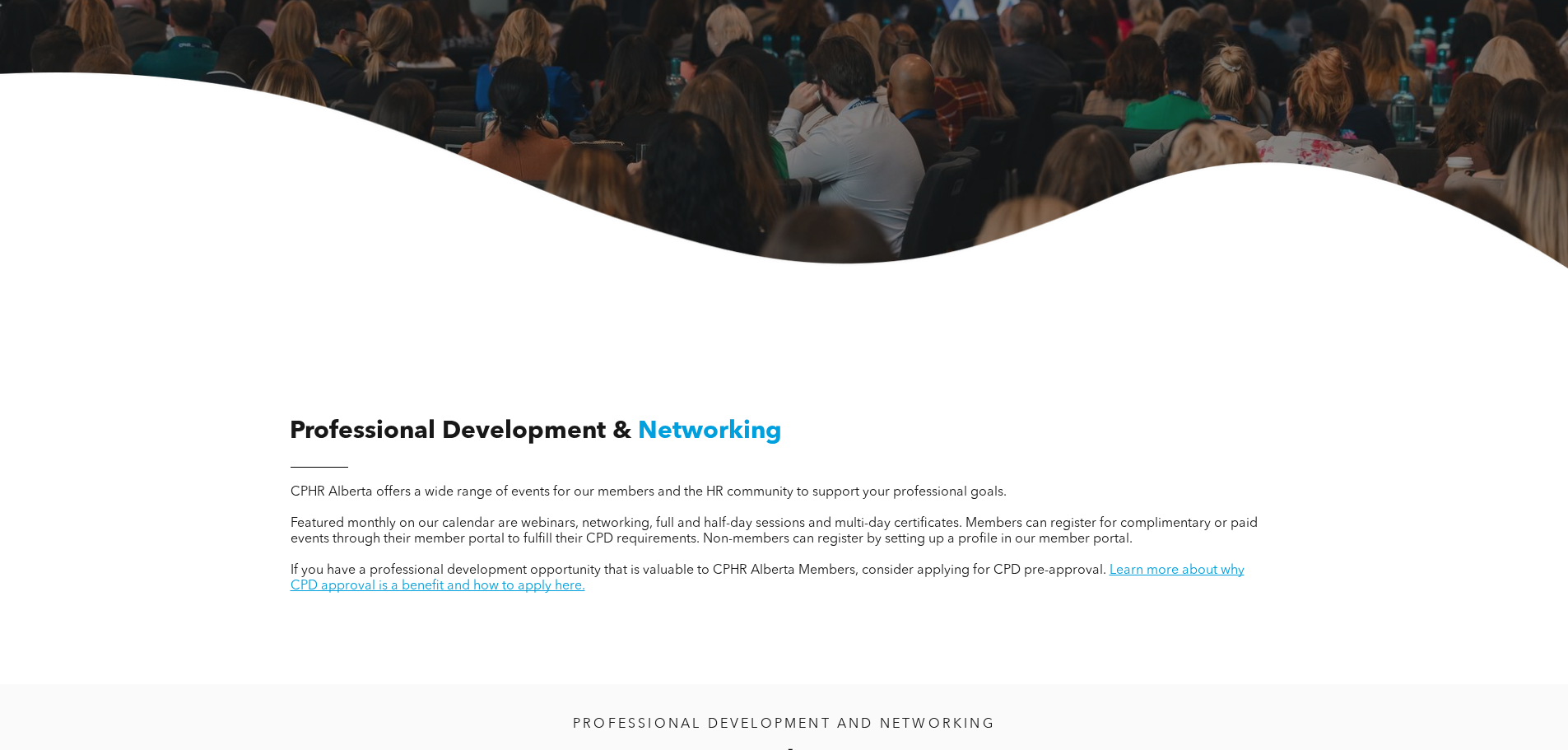
scroll to position [0, 0]
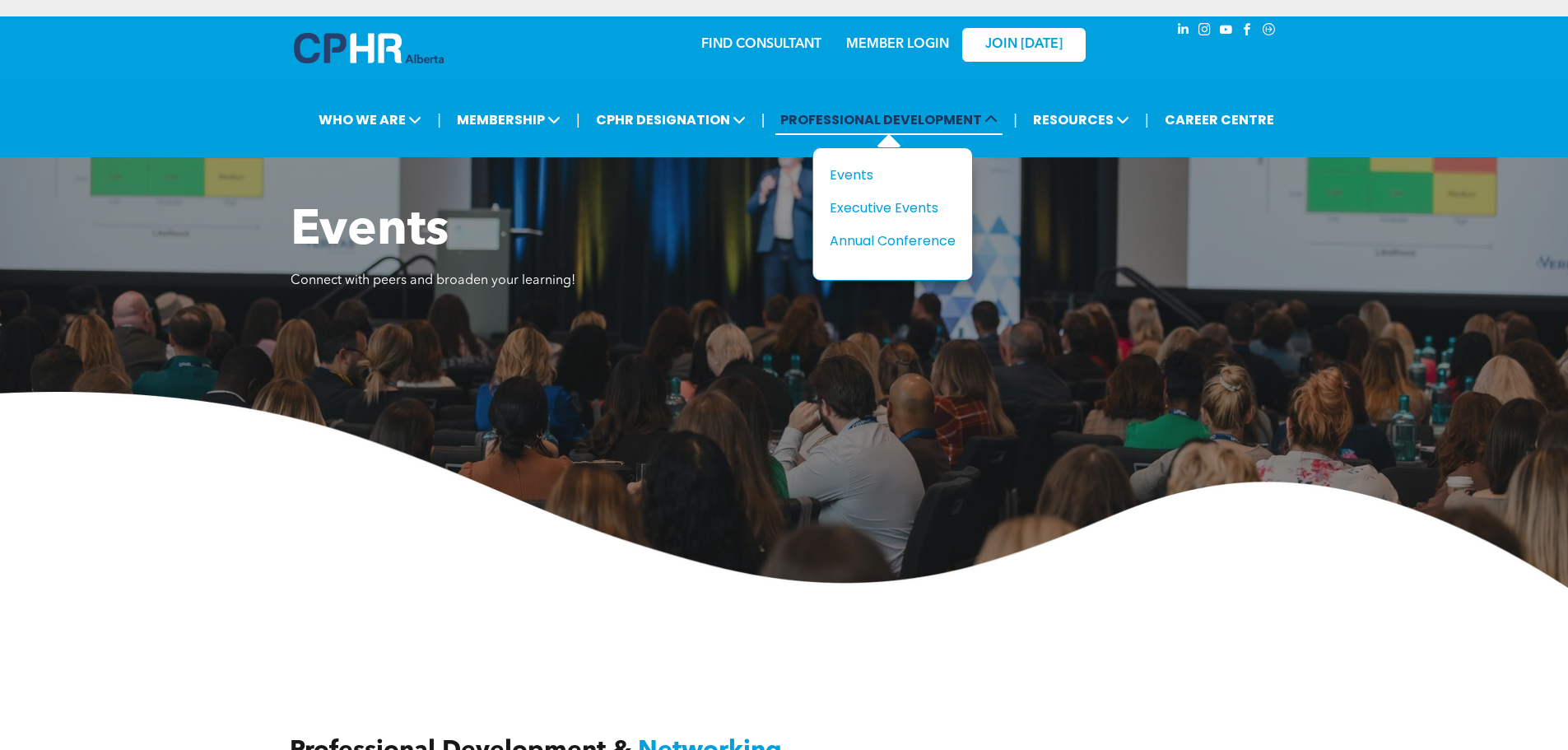
click at [846, 117] on span "PROFESSIONAL DEVELOPMENT" at bounding box center [890, 119] width 227 height 30
click at [854, 170] on div "Events" at bounding box center [886, 175] width 114 height 21
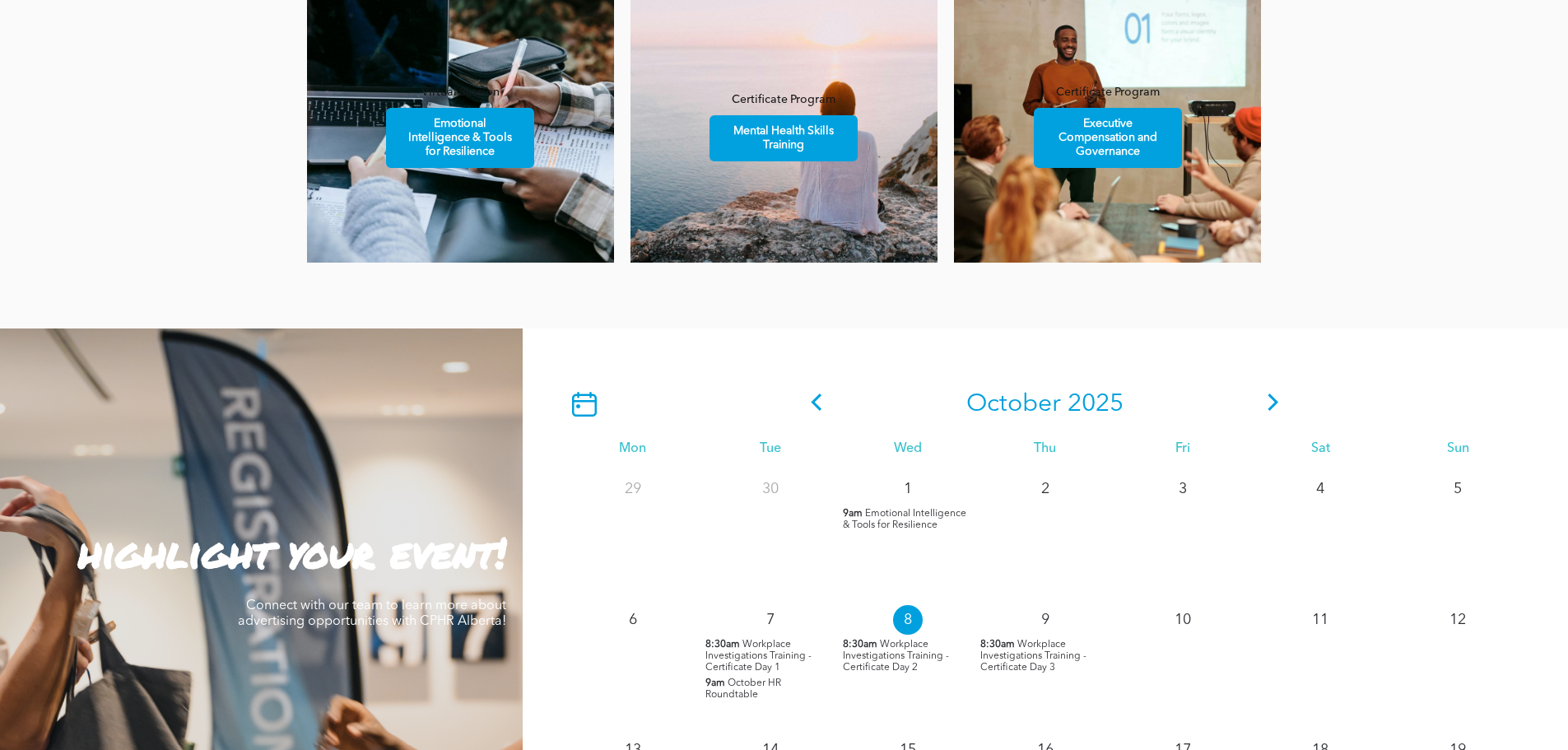
scroll to position [989, 0]
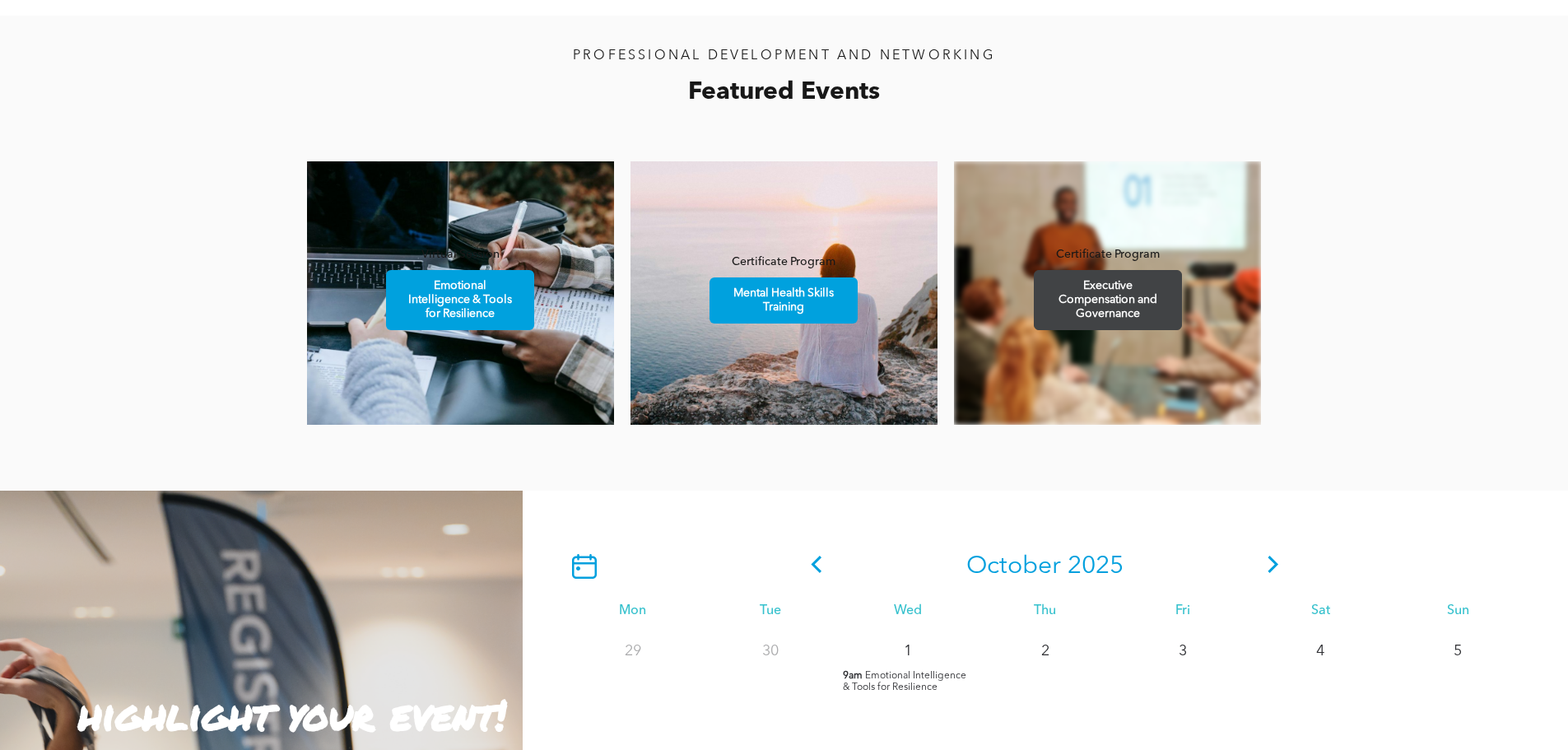
click at [1075, 275] on span "Executive Compensation and Governance" at bounding box center [1108, 300] width 143 height 58
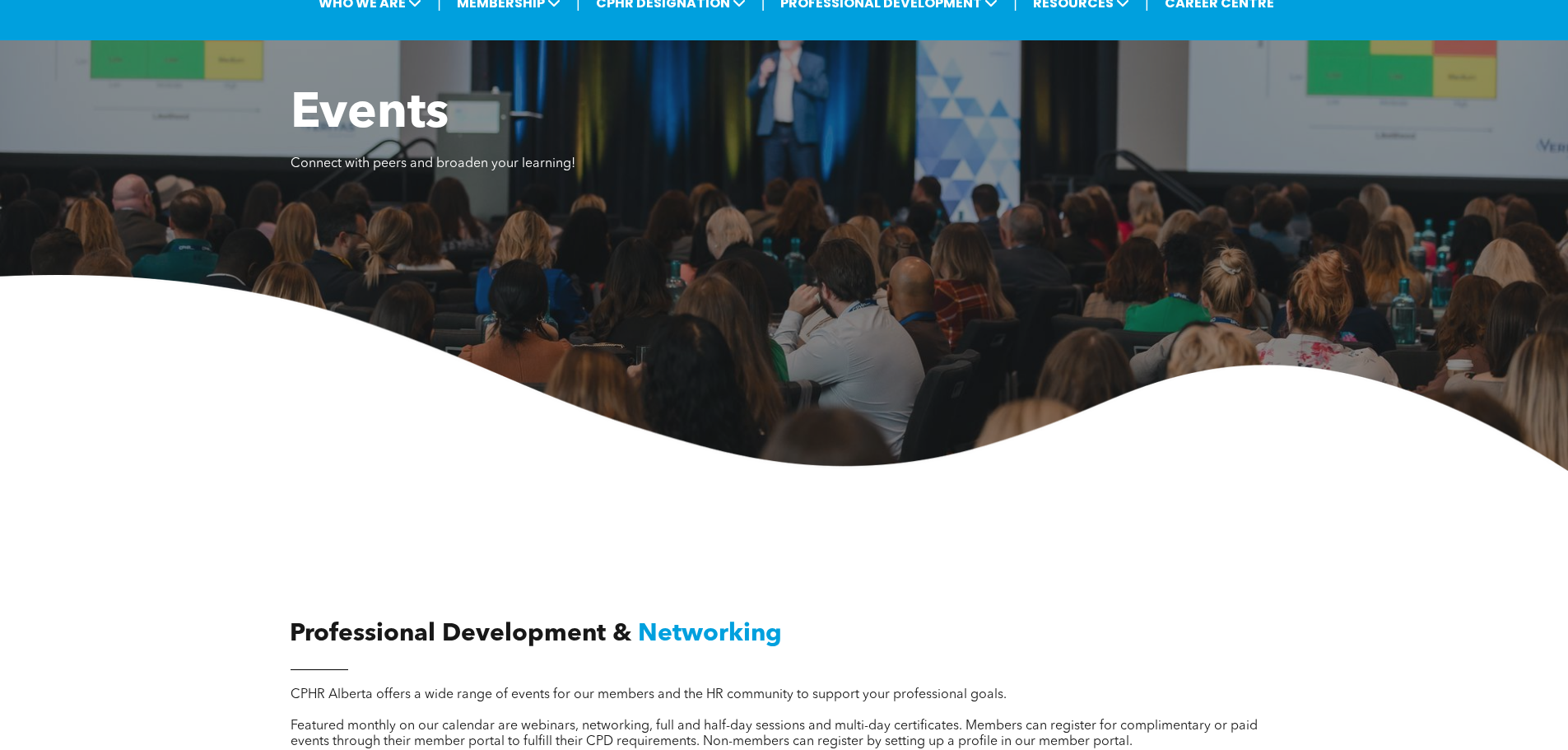
scroll to position [0, 0]
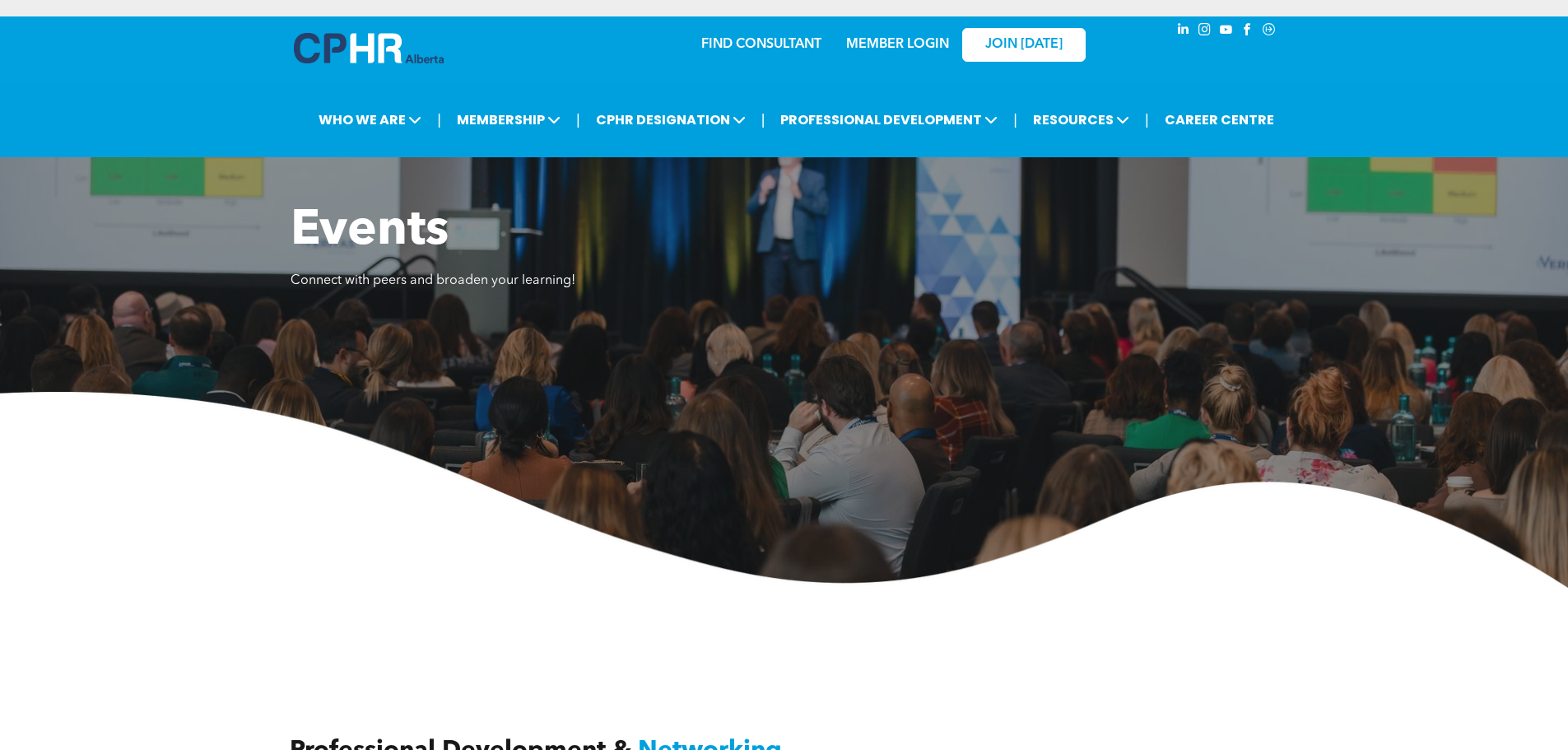
click at [352, 30] on div at bounding box center [372, 52] width 164 height 70
click at [348, 50] on img at bounding box center [368, 48] width 149 height 30
